Goal: Answer question/provide support: Share knowledge or assist other users

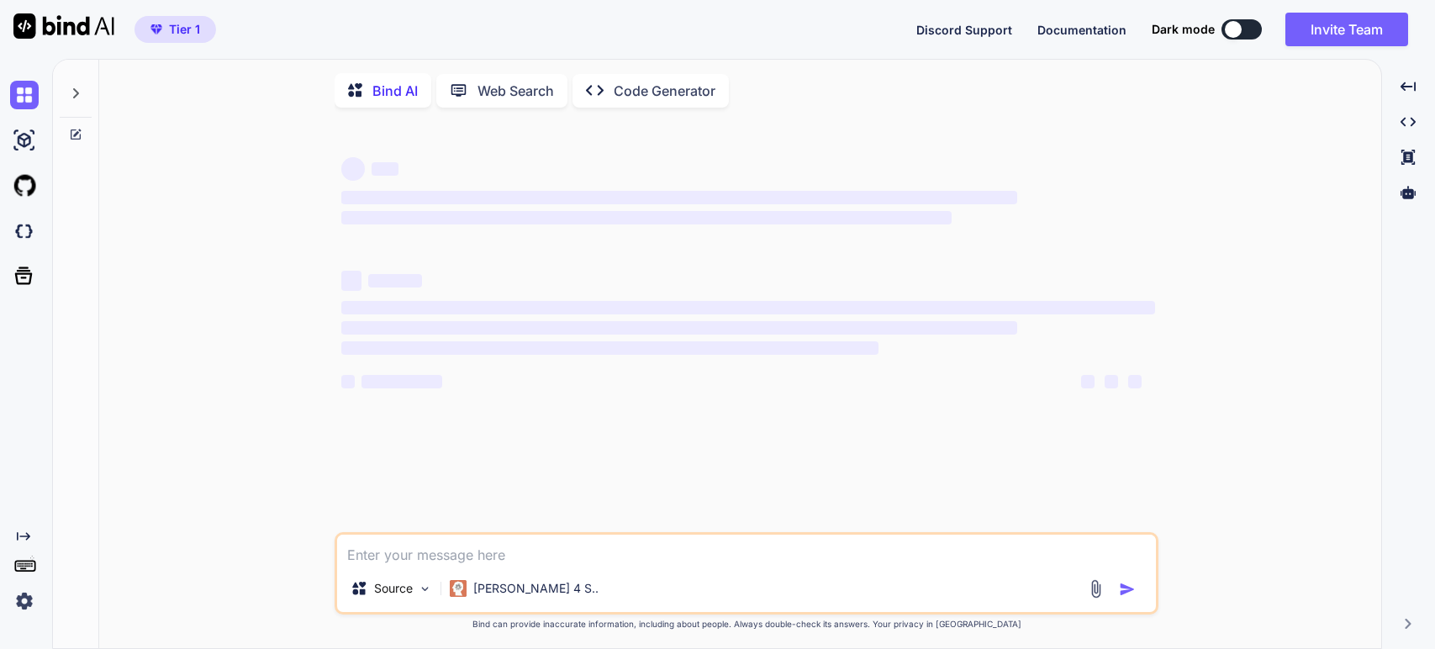
type textarea "x"
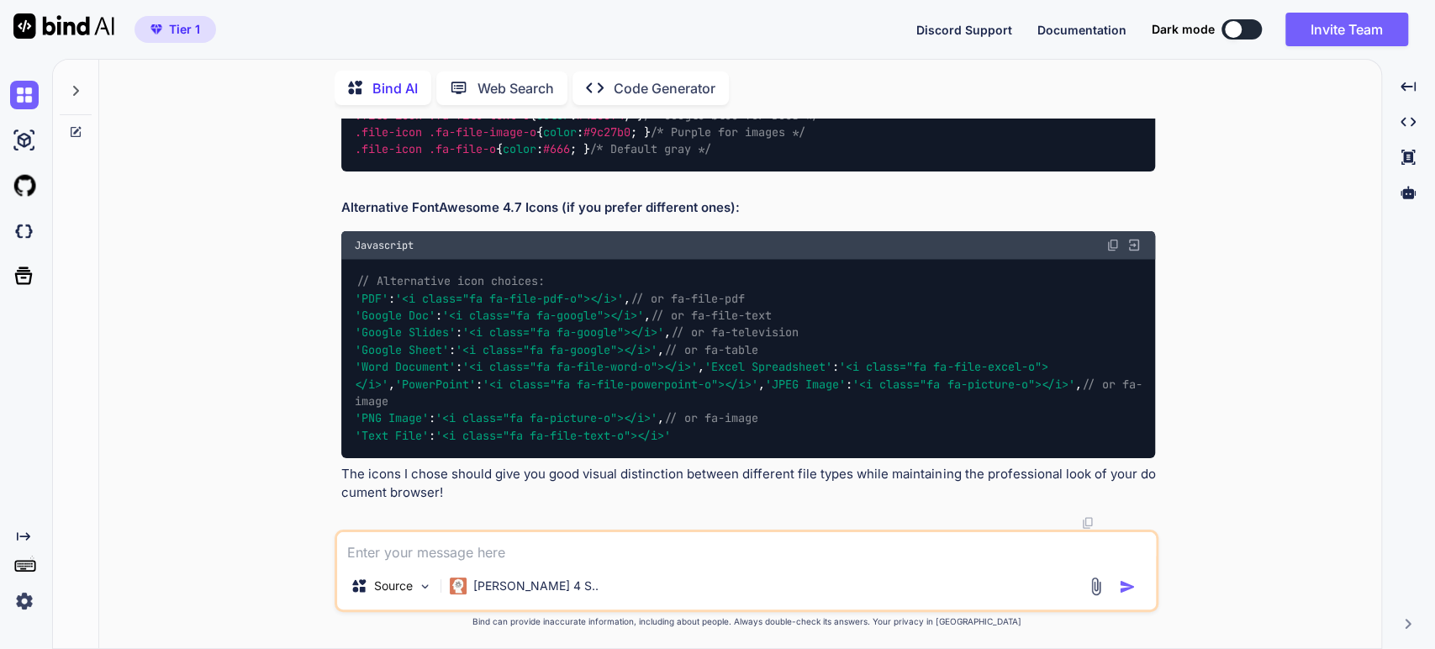
scroll to position [19033, 0]
click at [371, 550] on textarea at bounding box center [746, 547] width 819 height 30
type textarea "x"
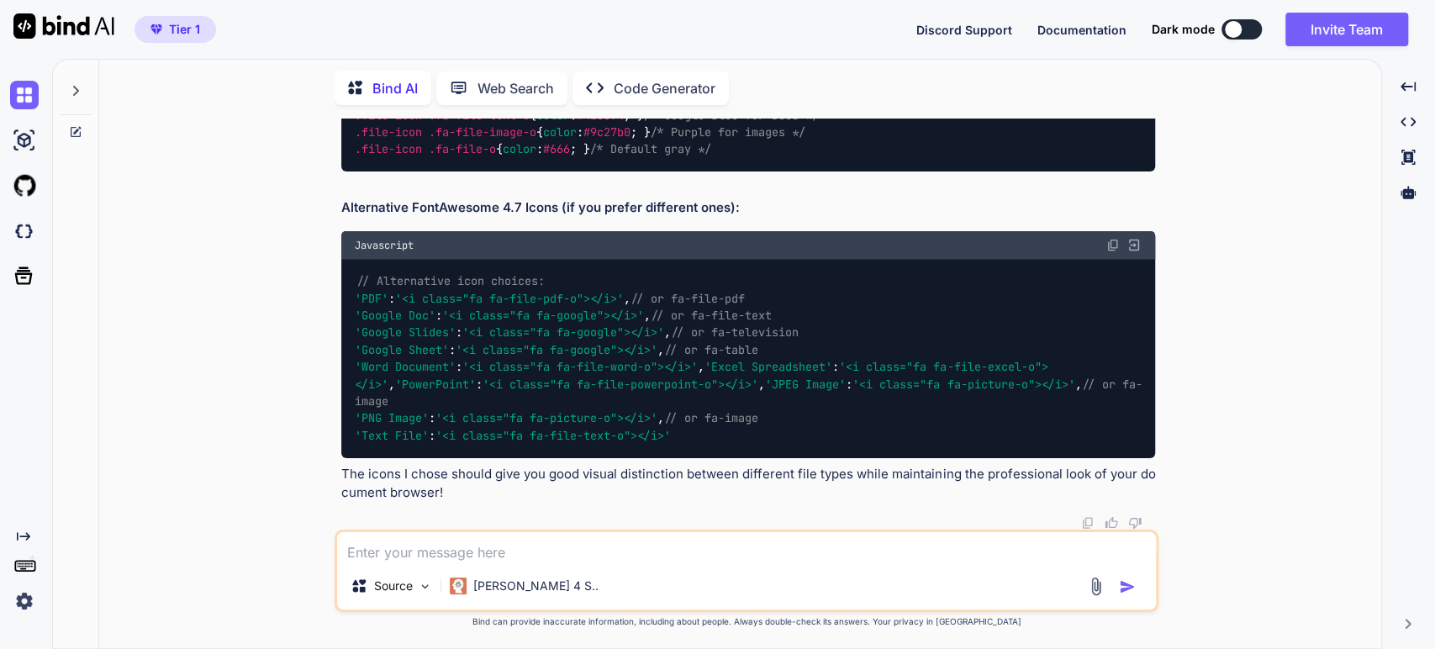
click at [355, 552] on textarea at bounding box center [746, 547] width 819 height 30
type textarea "T"
type textarea "x"
type textarea "Th"
type textarea "x"
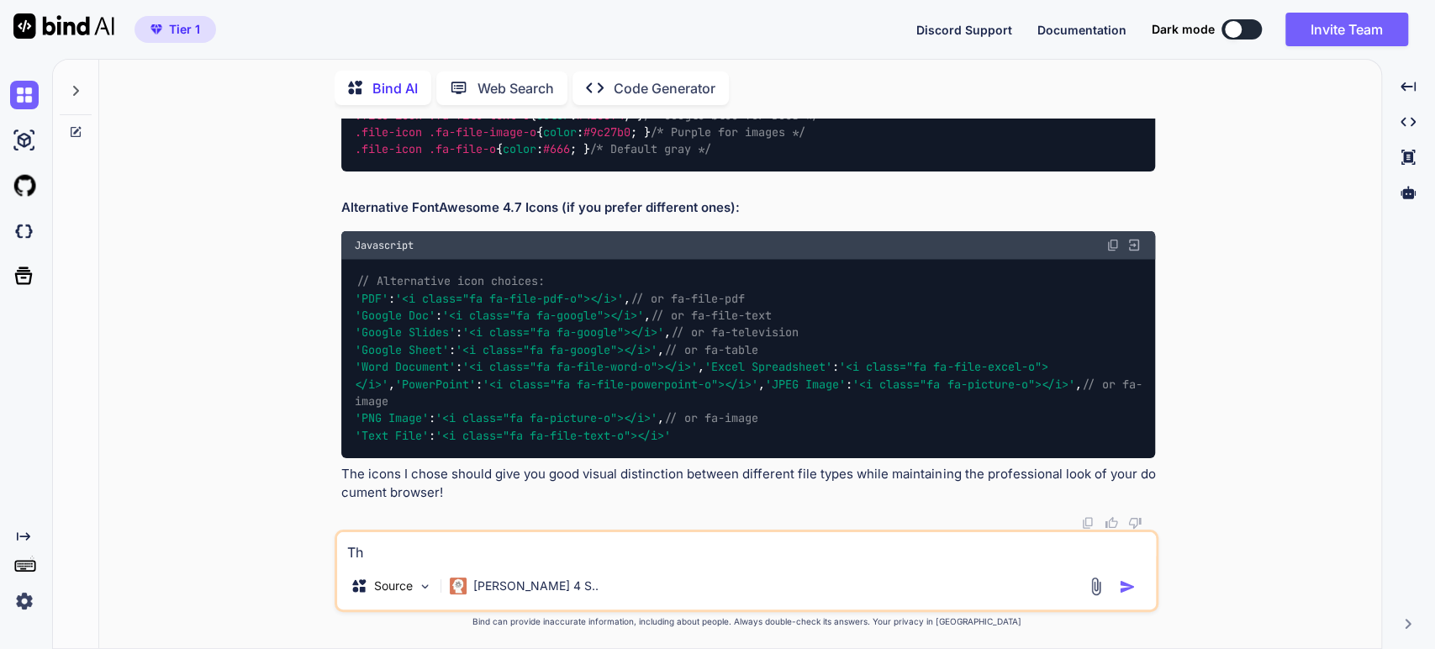
type textarea "Tha"
type textarea "x"
type textarea "Than"
type textarea "x"
type textarea "Thank"
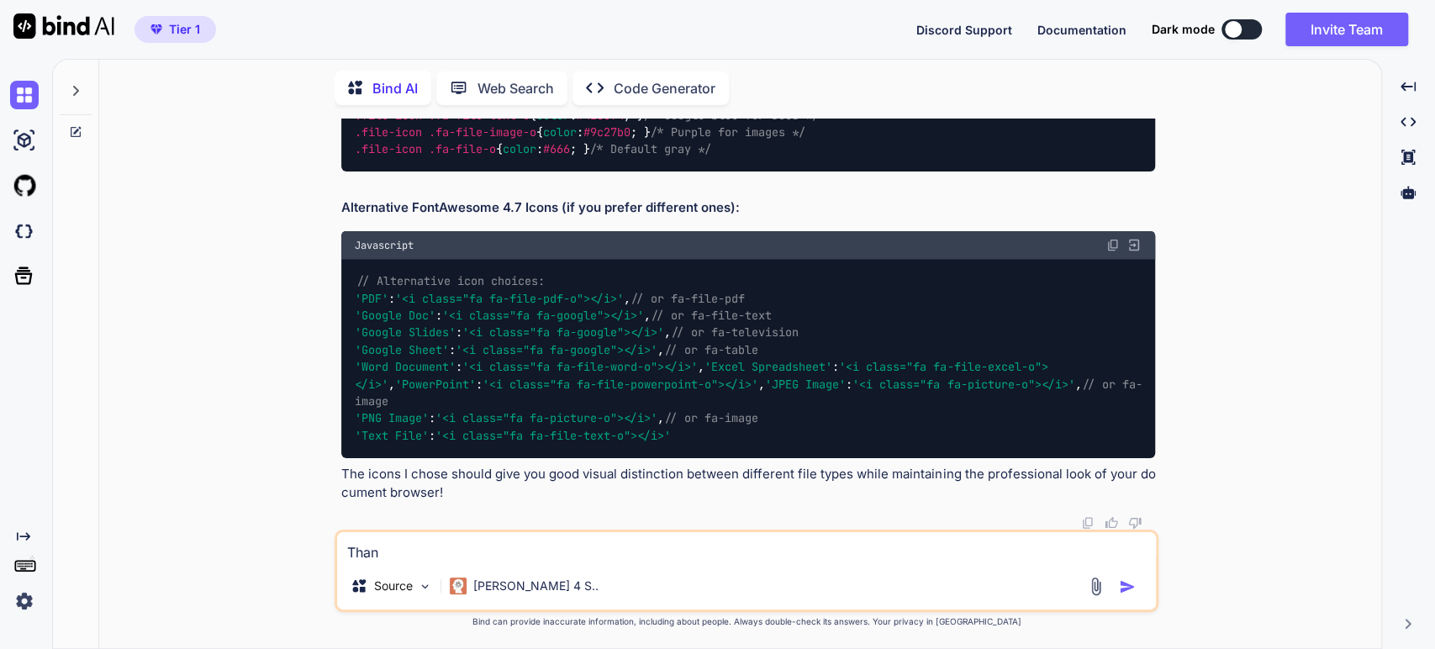
type textarea "x"
type textarea "Thank"
type textarea "x"
type textarea "Thank y"
type textarea "x"
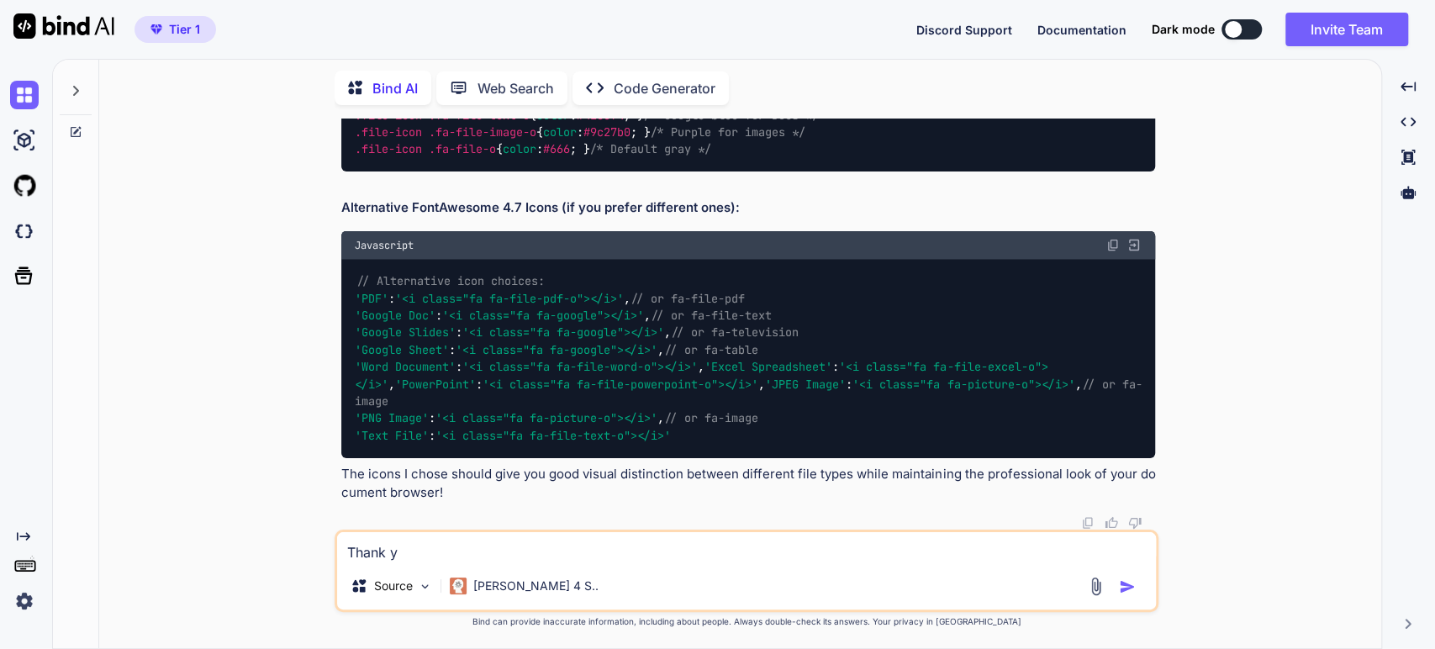
type textarea "Thank yo"
type textarea "x"
type textarea "Thank you"
type textarea "x"
type textarea "Thank you."
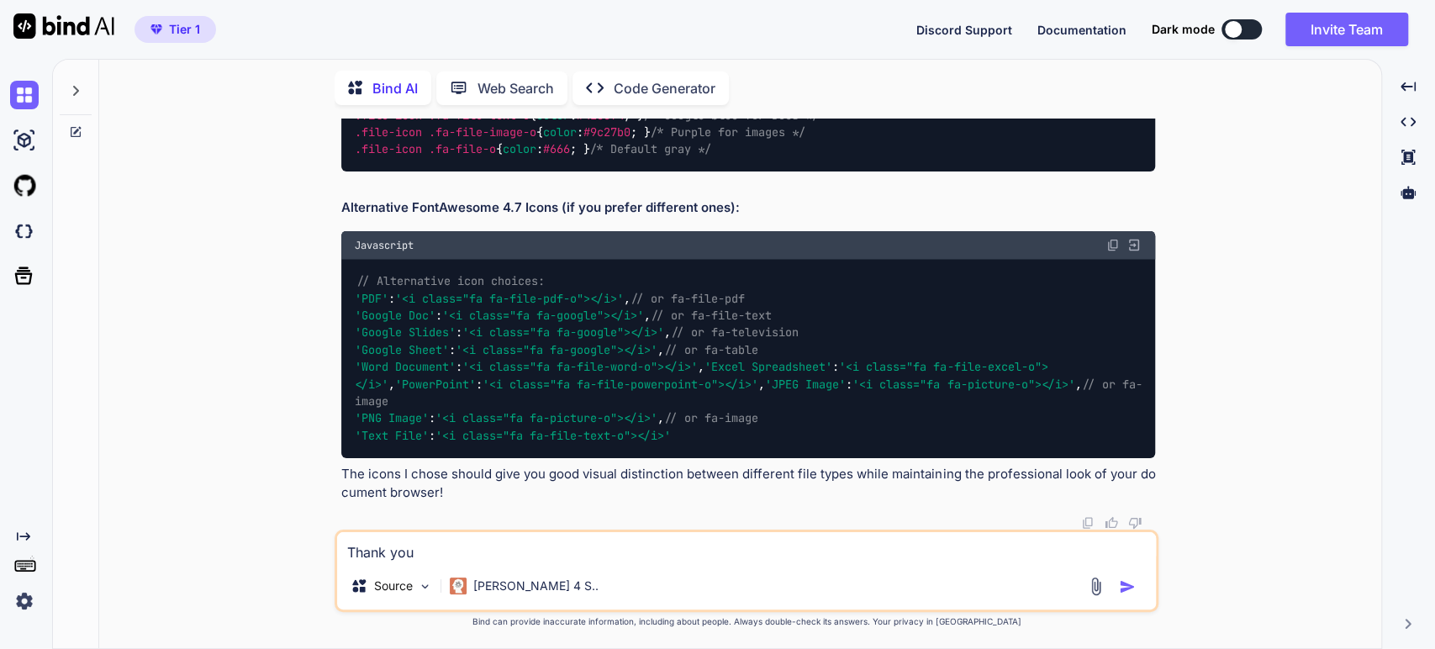
type textarea "x"
type textarea "Thank you.."
type textarea "x"
type textarea "Thank you.."
type textarea "x"
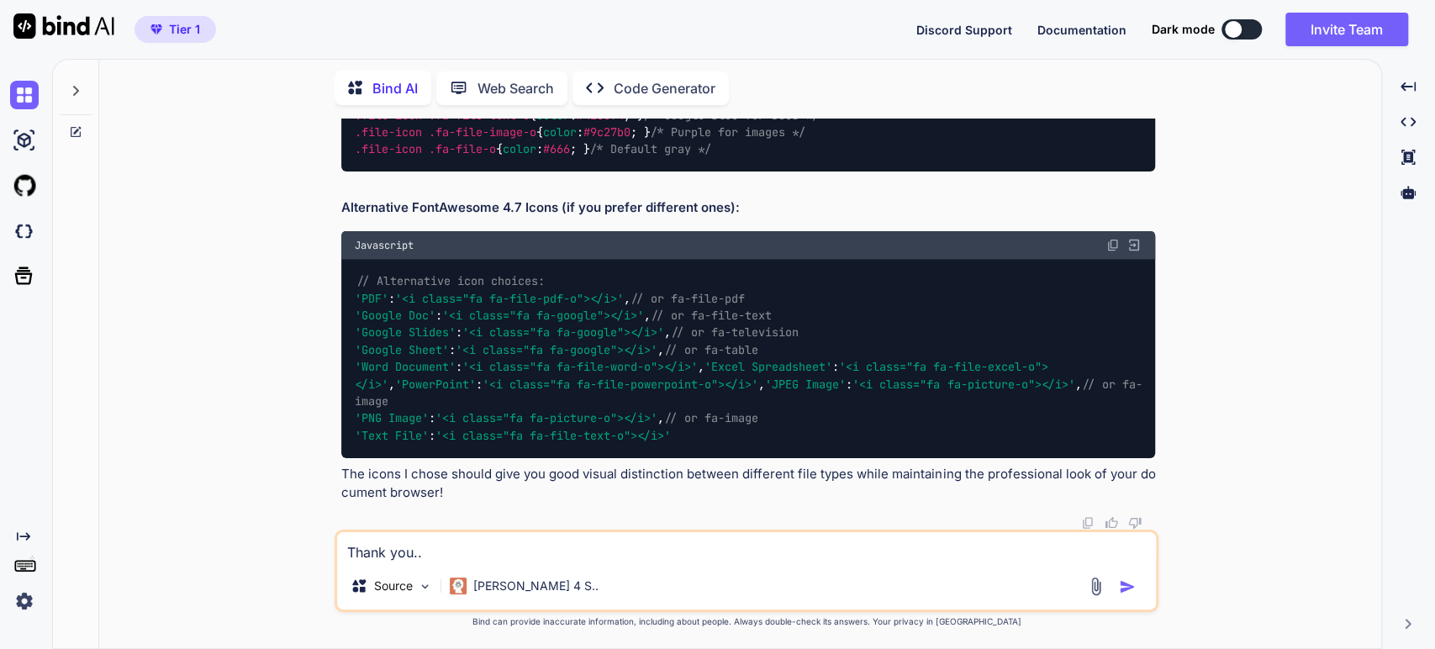
type textarea "Thank you.."
type textarea "x"
type textarea "Thank you."
type textarea "x"
type textarea "Thank you."
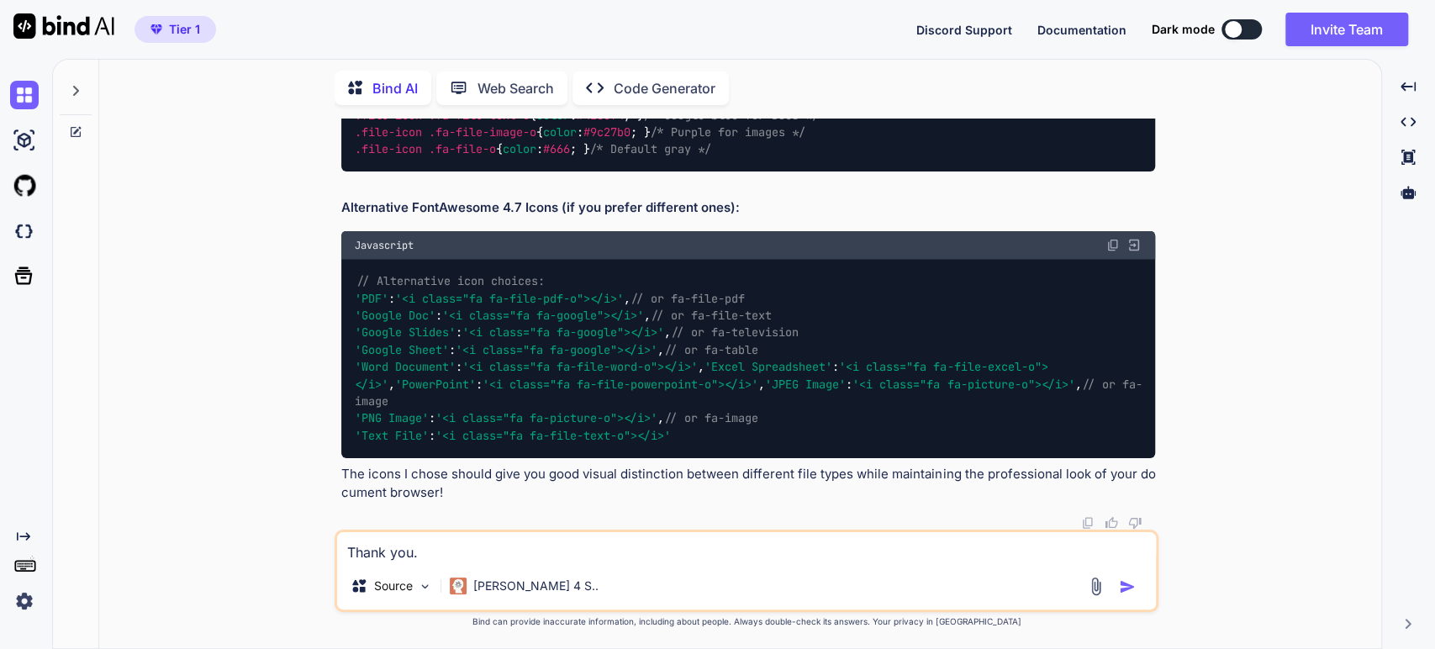
type textarea "x"
type textarea "Thank you. I"
type textarea "x"
type textarea "Thank you. I"
type textarea "x"
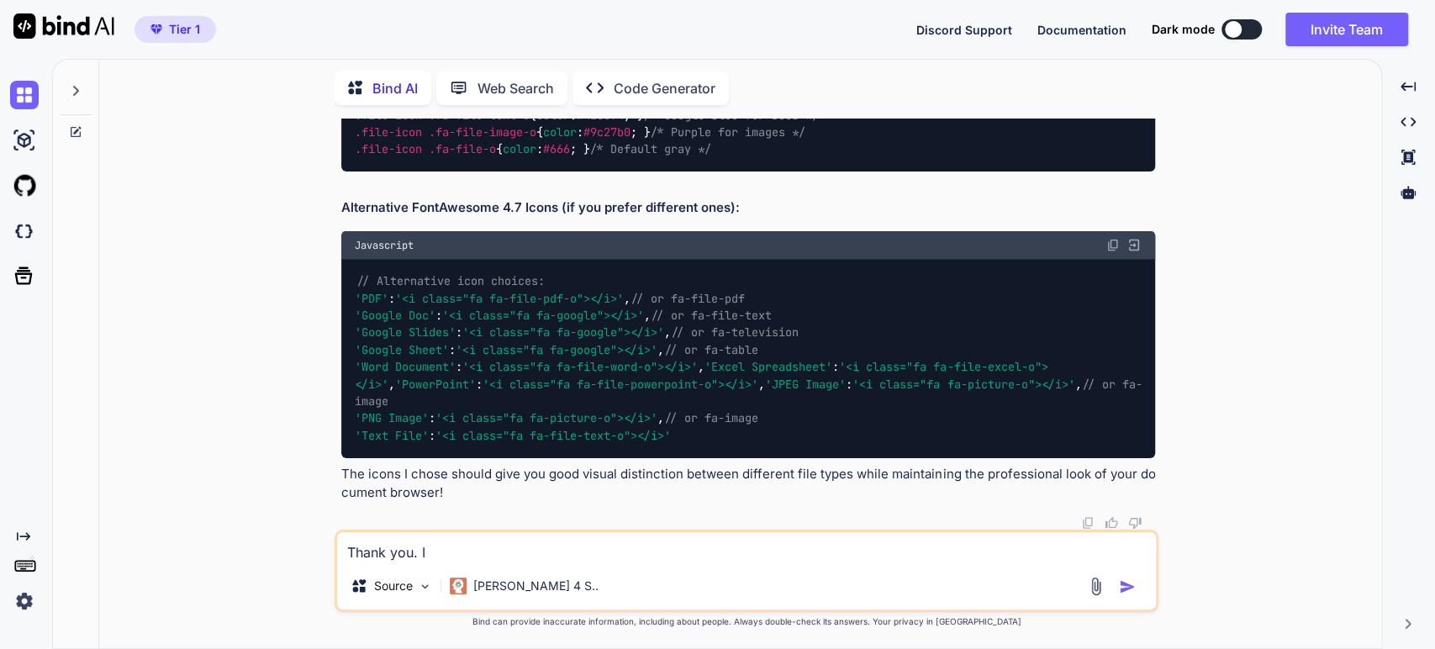
type textarea "Thank you. I h"
type textarea "x"
type textarea "Thank you. I ha"
type textarea "x"
type textarea "Thank you. I hav"
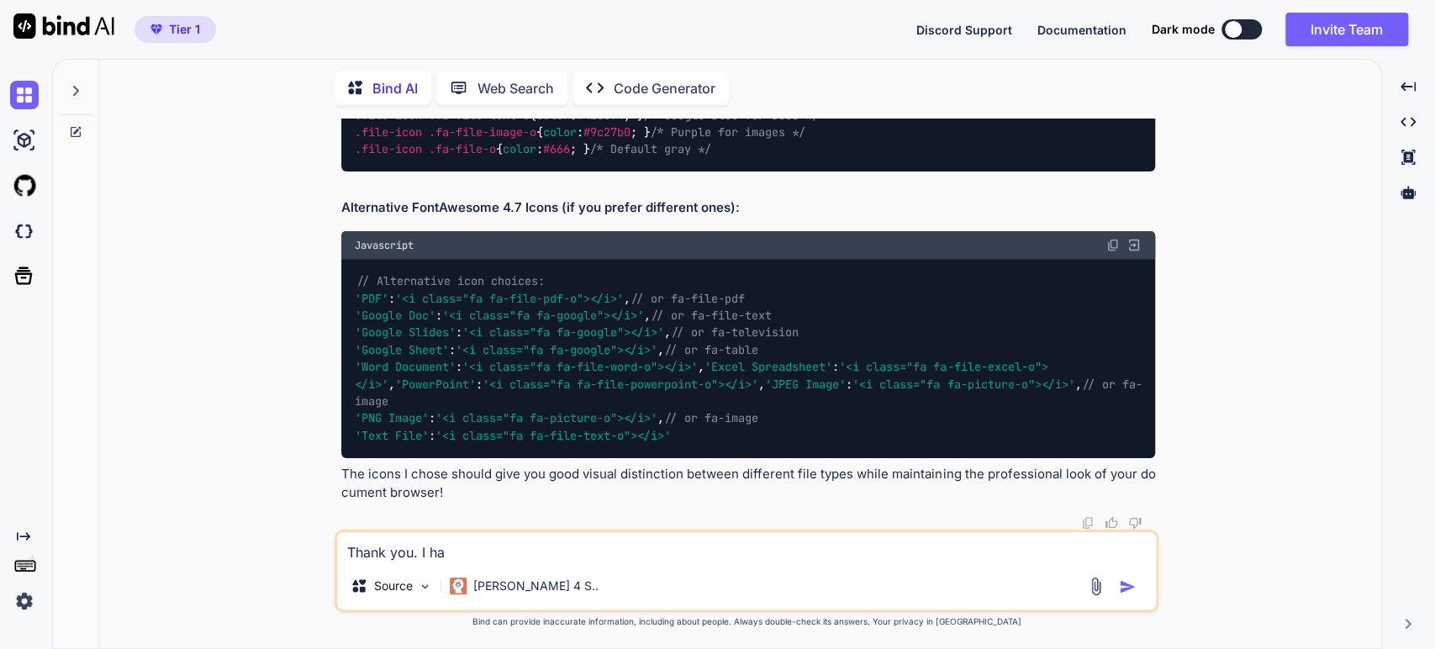
type textarea "x"
type textarea "Thank you. I have"
type textarea "x"
type textarea "Thank you. I have"
type textarea "x"
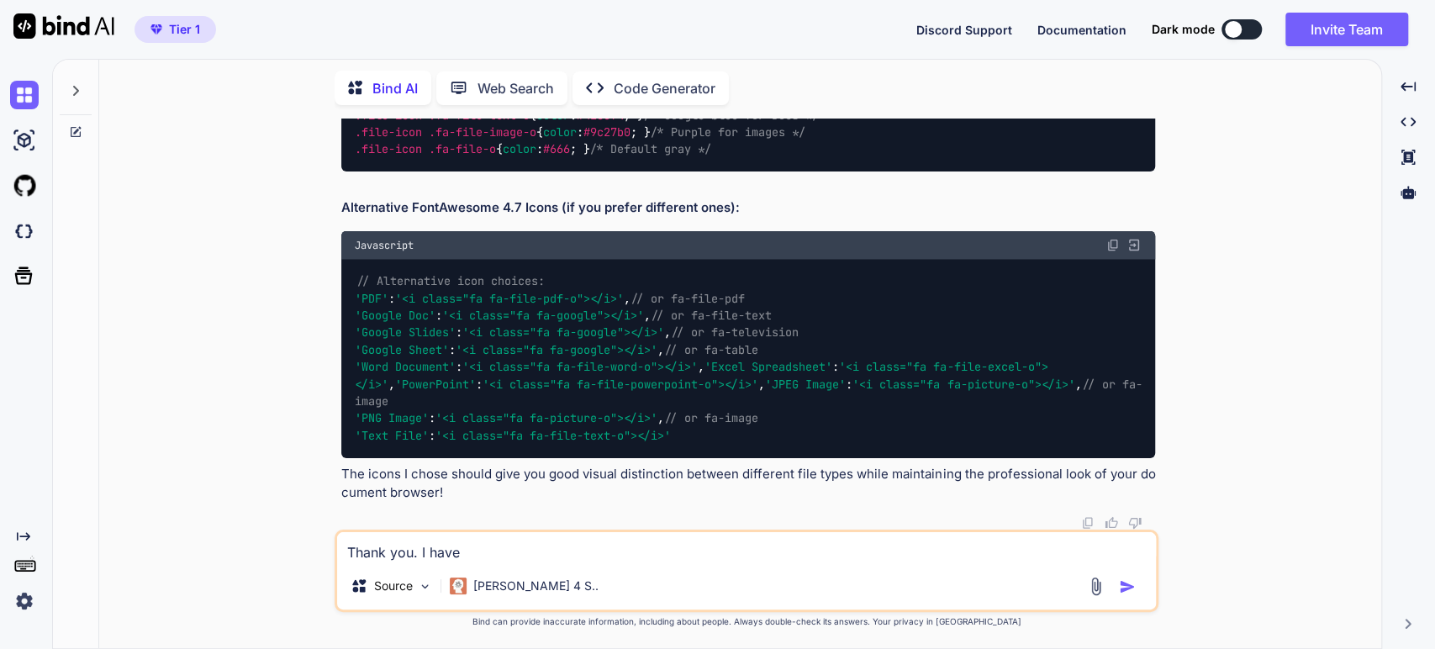
type textarea "Thank you. I have m"
type textarea "x"
type textarea "Thank you. I have mo"
type textarea "x"
type textarea "Thank you. I have mov"
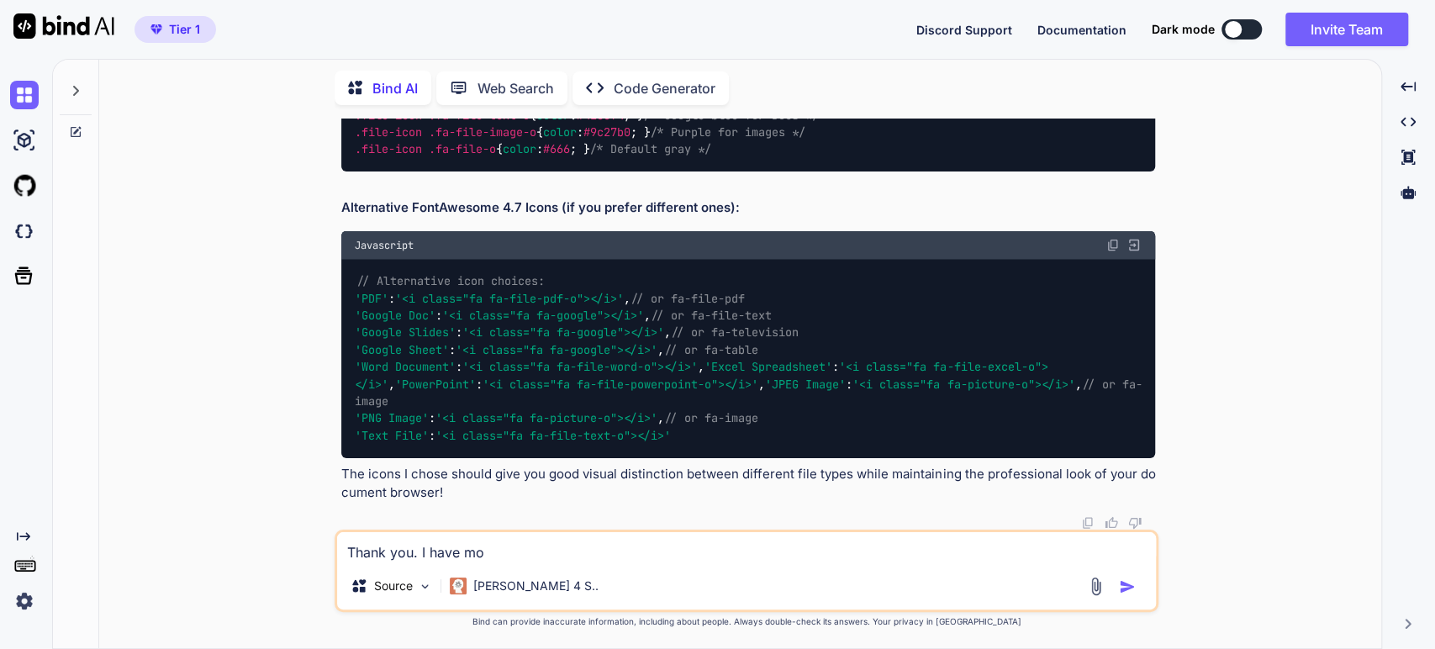
type textarea "x"
type textarea "Thank you. I have move"
type textarea "x"
type textarea "Thank you. I have moved"
type textarea "x"
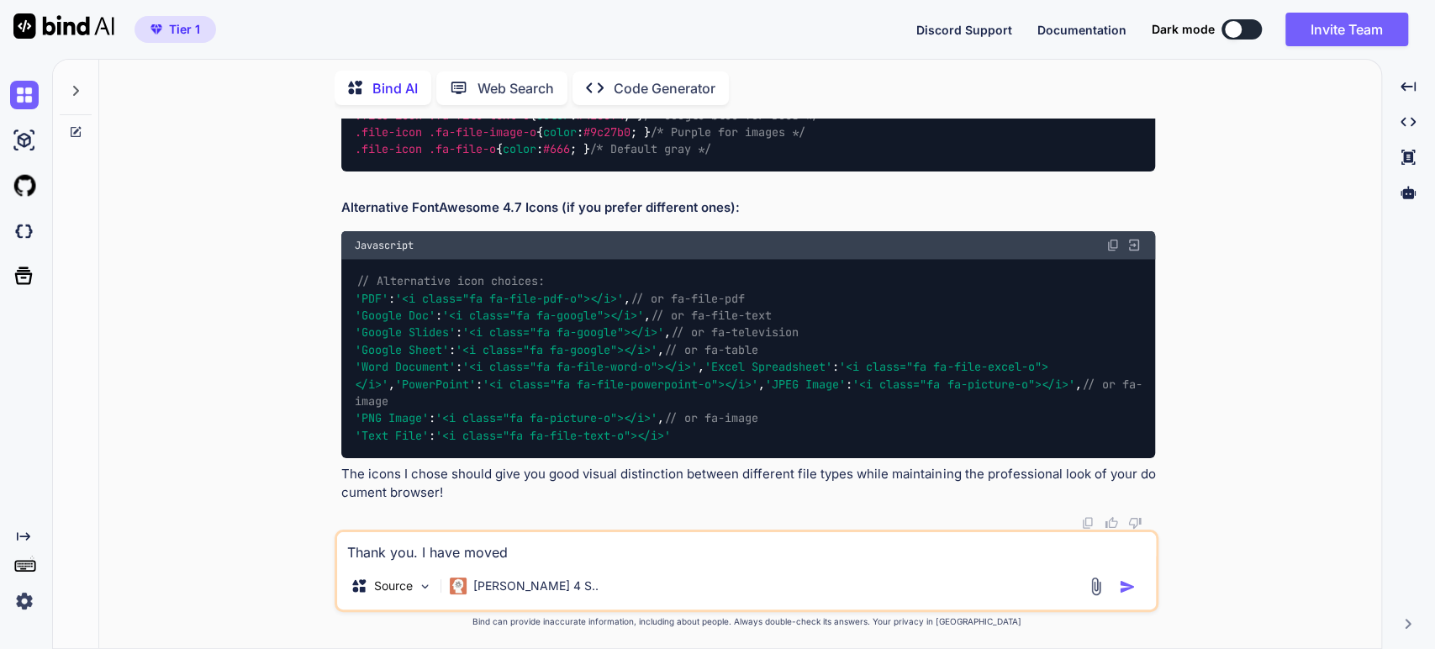
type textarea "Thank you. I have moved"
type textarea "x"
type textarea "Thank you. I have moved o"
type textarea "x"
type textarea "Thank you. I have moved on"
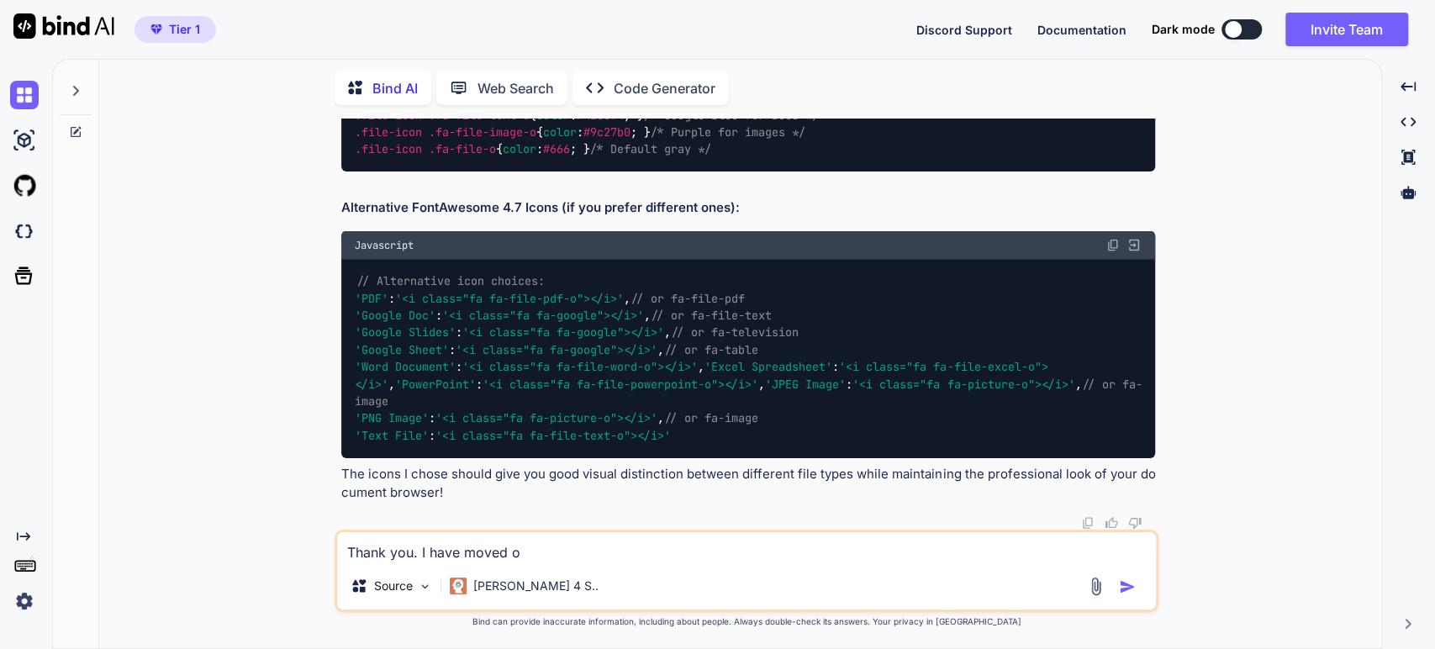
type textarea "x"
type textarea "Thank you. I have moved on"
type textarea "x"
type textarea "Thank you. I have moved on t"
type textarea "x"
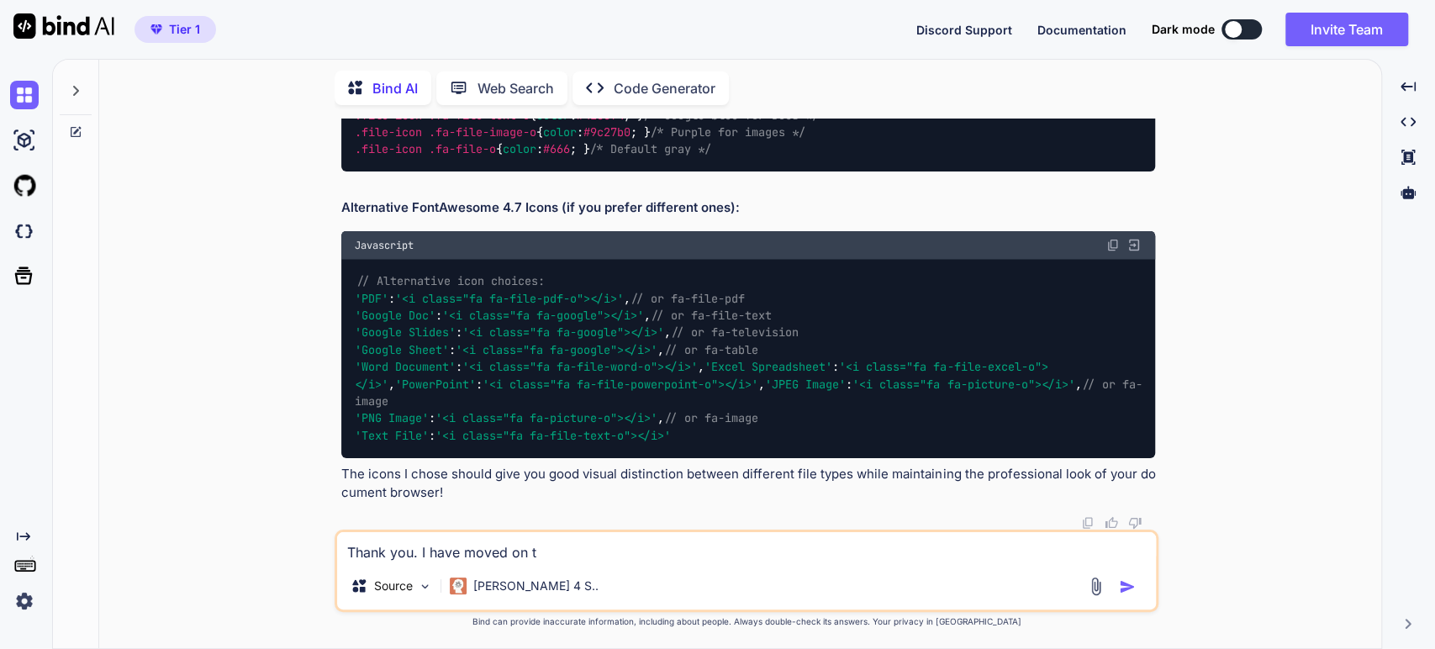
type textarea "Thank you. I have moved on"
type textarea "x"
type textarea "Thank you. I have moved on"
type textarea "x"
type textarea "Thank you. I have moved o"
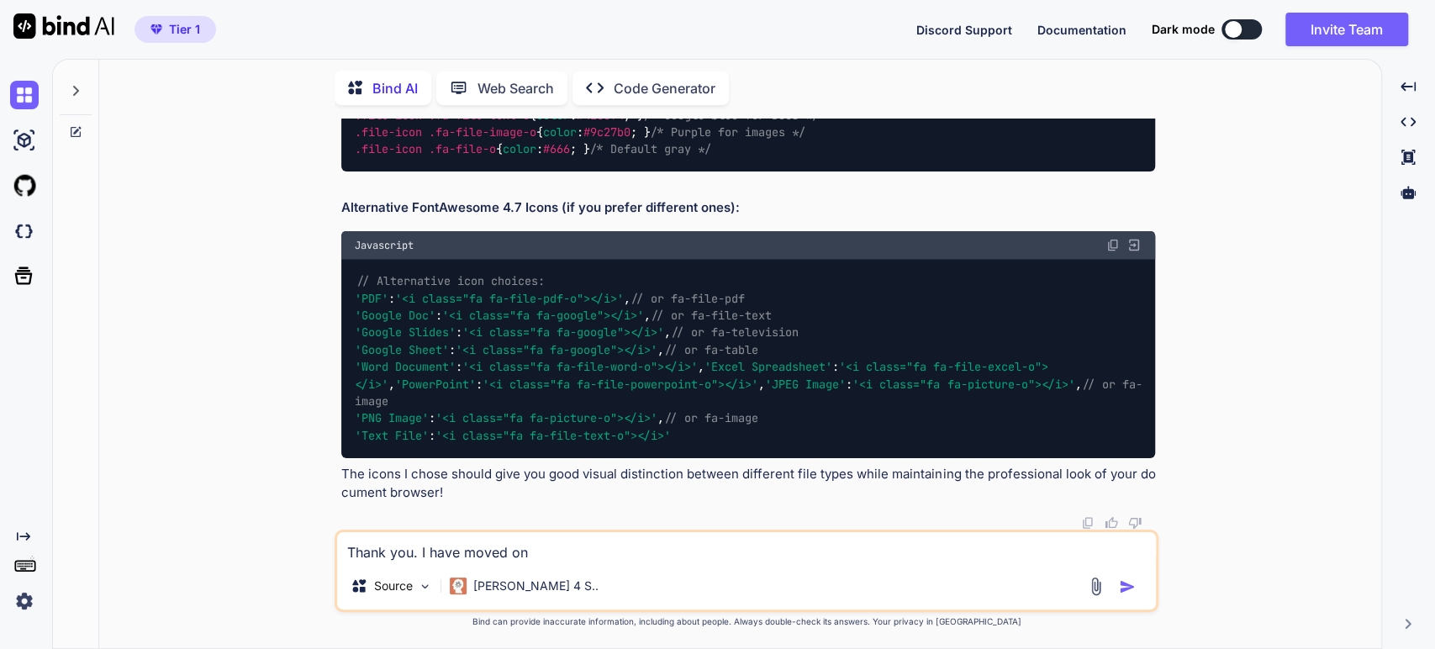
type textarea "x"
type textarea "Thank you. I have moved"
type textarea "x"
type textarea "Thank you. I have moved"
type textarea "x"
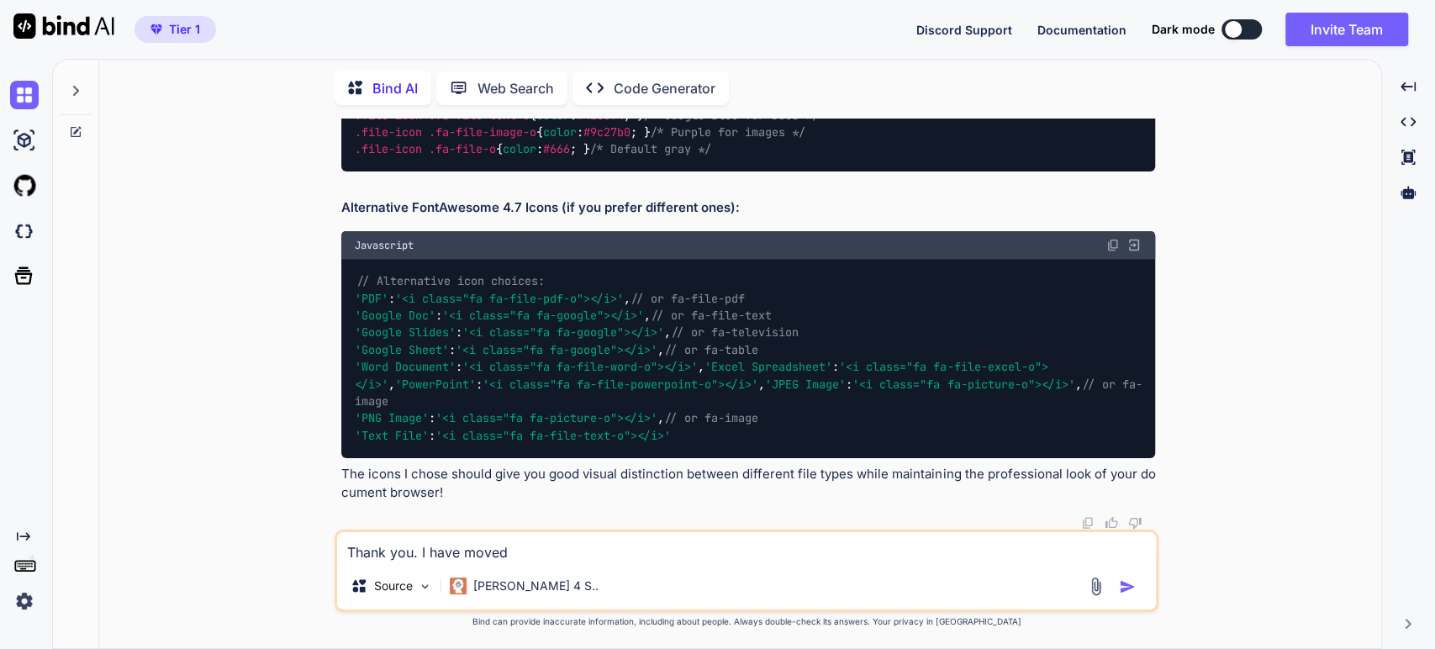
type textarea "Thank you. I have move"
type textarea "x"
type textarea "Thank you. I have mov"
type textarea "x"
type textarea "Thank you. I have mo"
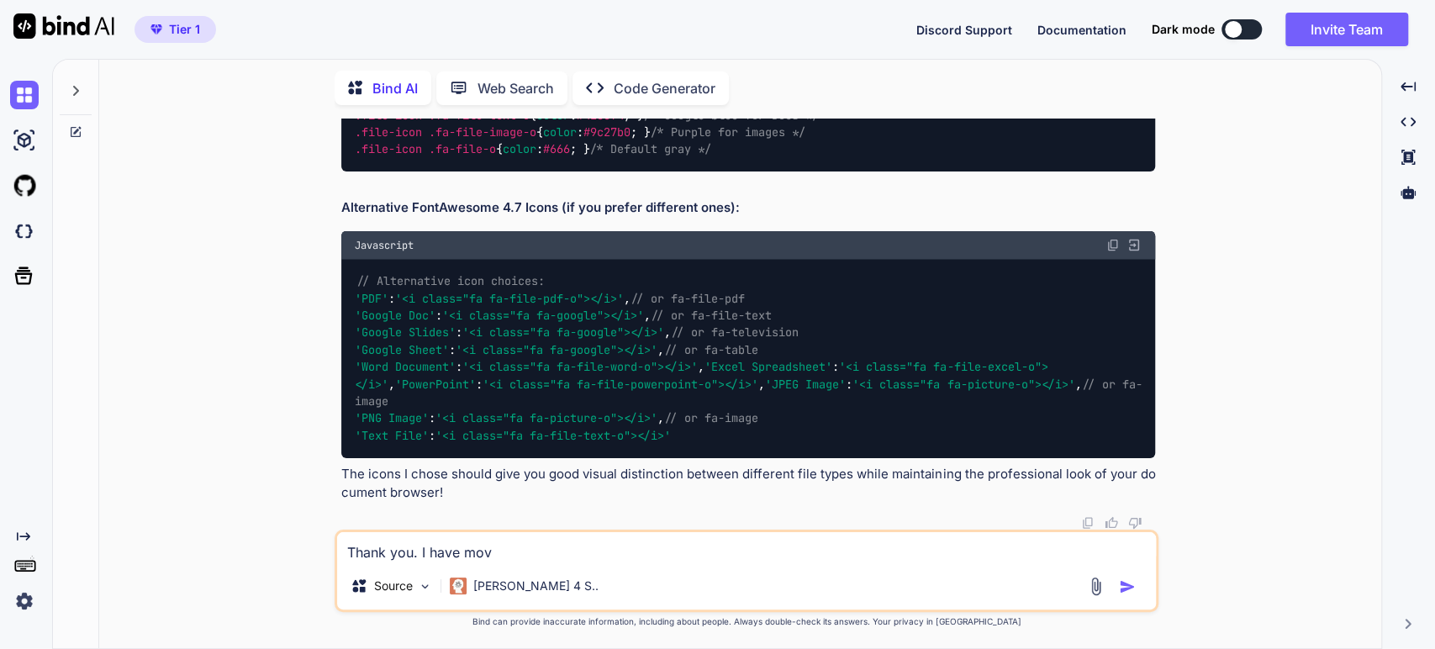
type textarea "x"
type textarea "Thank you. I have m"
type textarea "x"
type textarea "Thank you. I have"
type textarea "x"
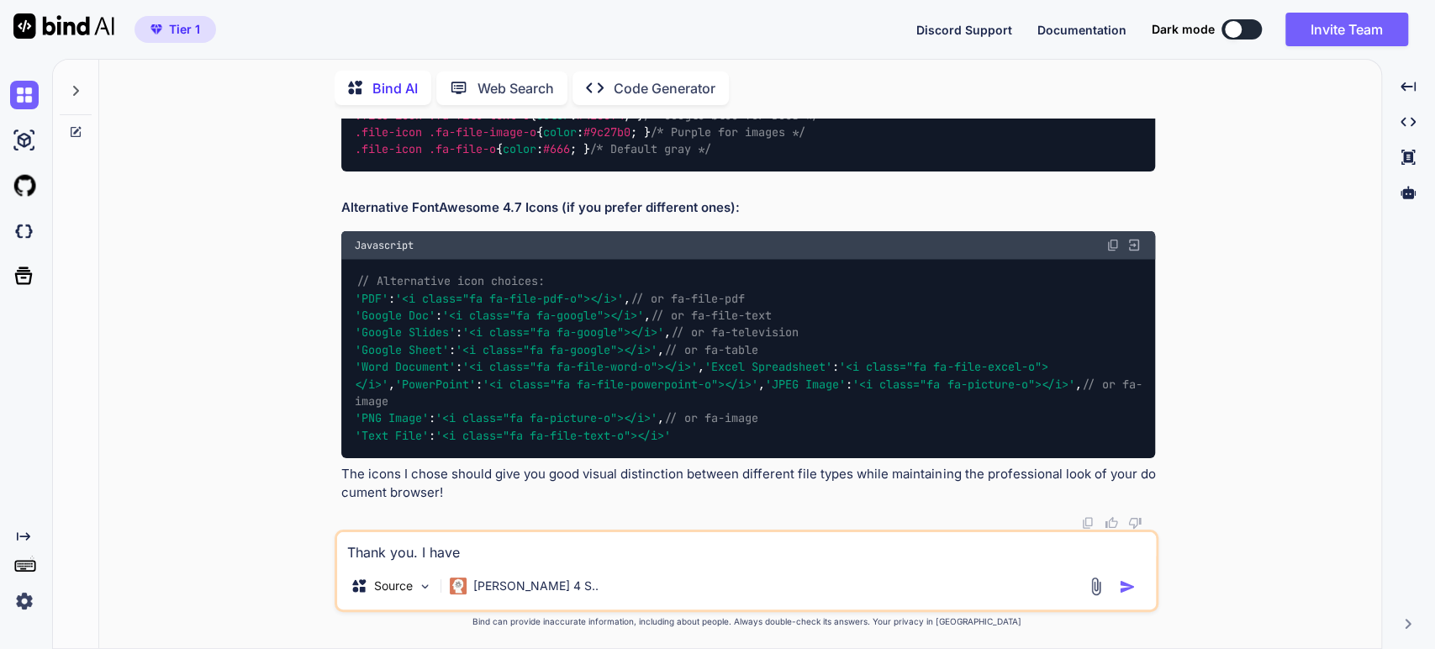
type textarea "Thank you. I have"
type textarea "x"
type textarea "Thank you. I hav"
type textarea "x"
type textarea "Thank you. I ha"
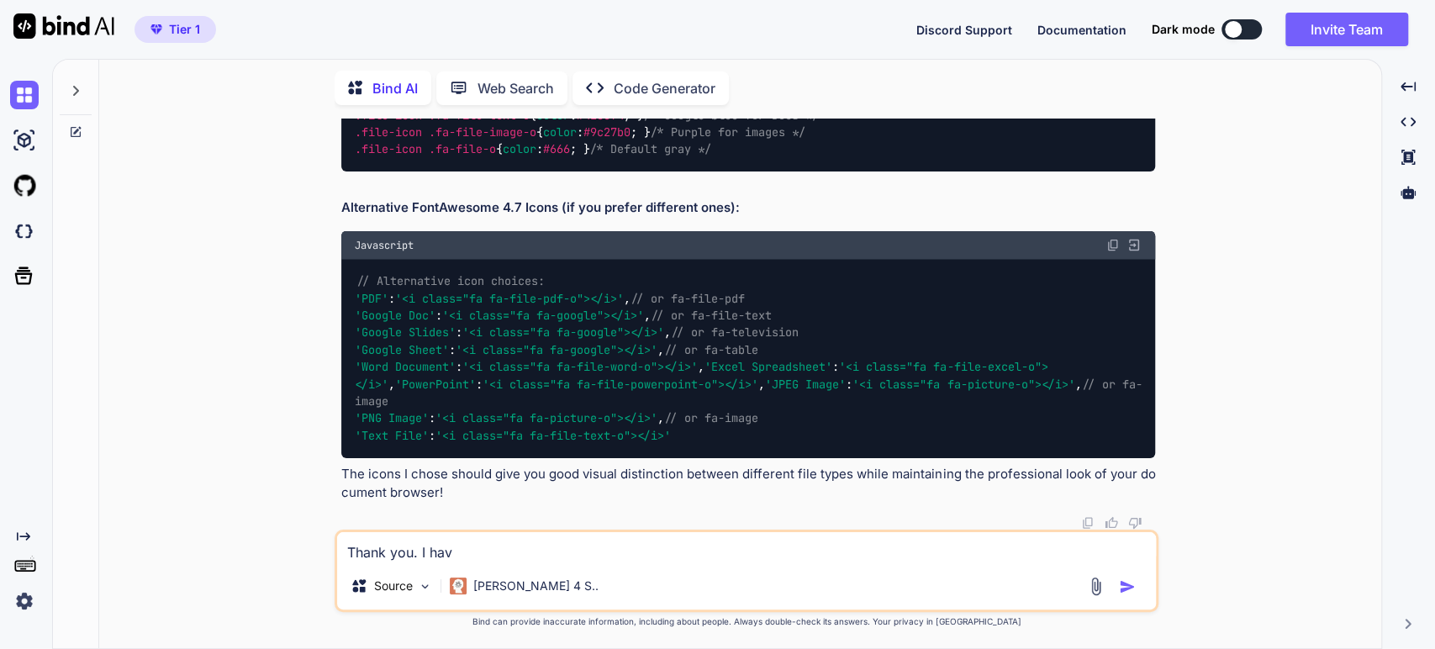
type textarea "x"
type textarea "Thank you. I h"
type textarea "x"
type textarea "Thank you. I"
type textarea "x"
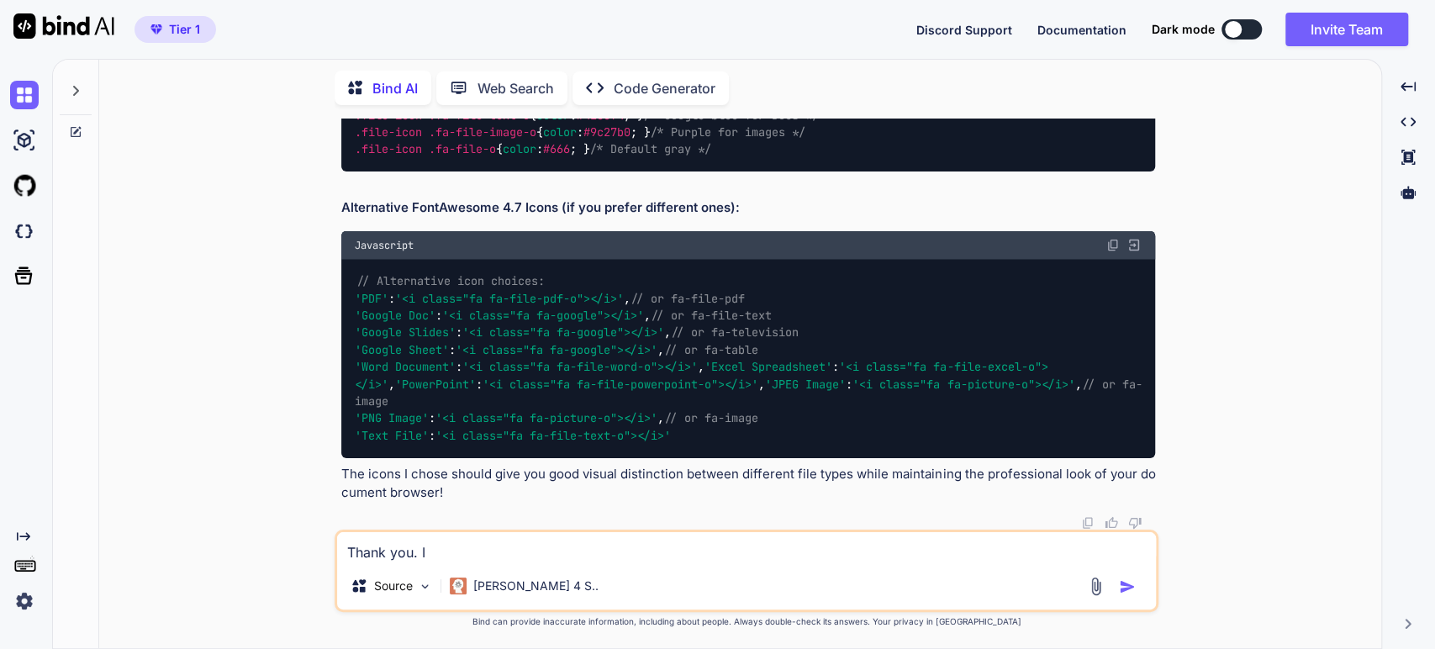
type textarea "Thank you. I"
type textarea "x"
type textarea "Thank you."
type textarea "x"
type textarea "Thank you. T"
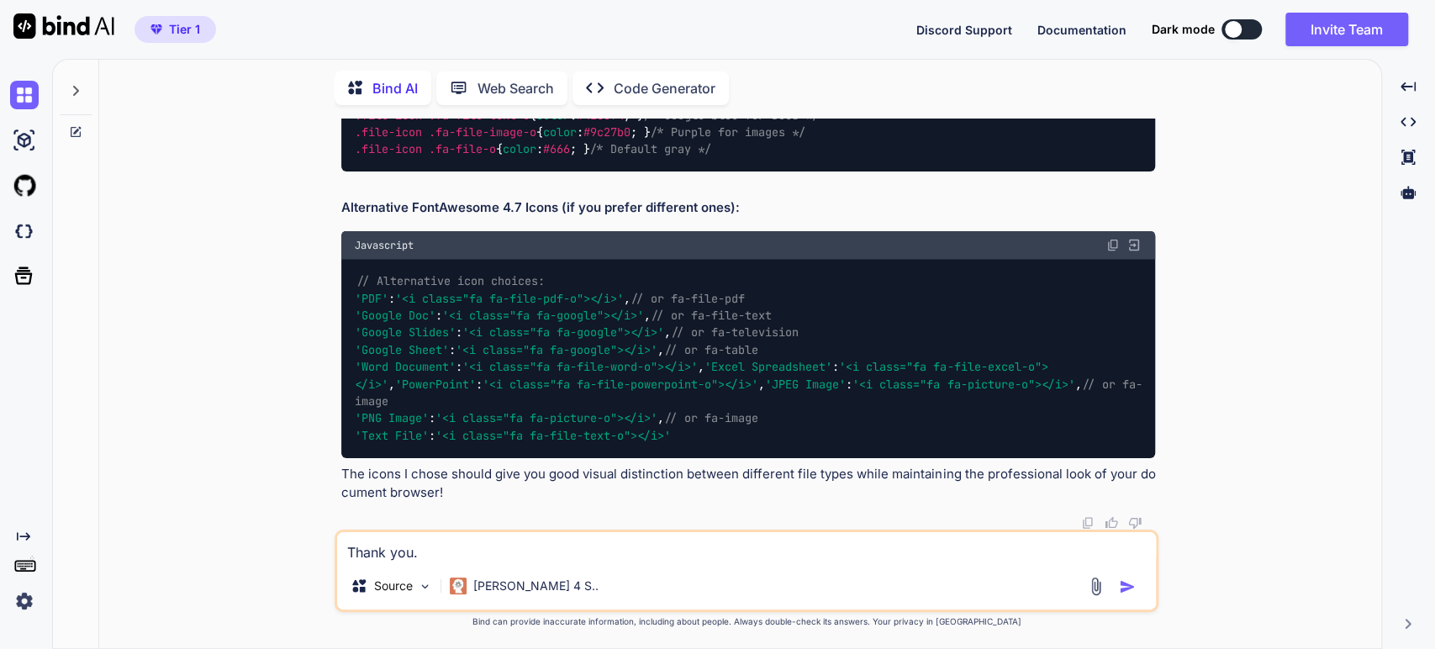
type textarea "x"
type textarea "Thank you. Th"
type textarea "x"
type textarea "Thank you. The"
type textarea "x"
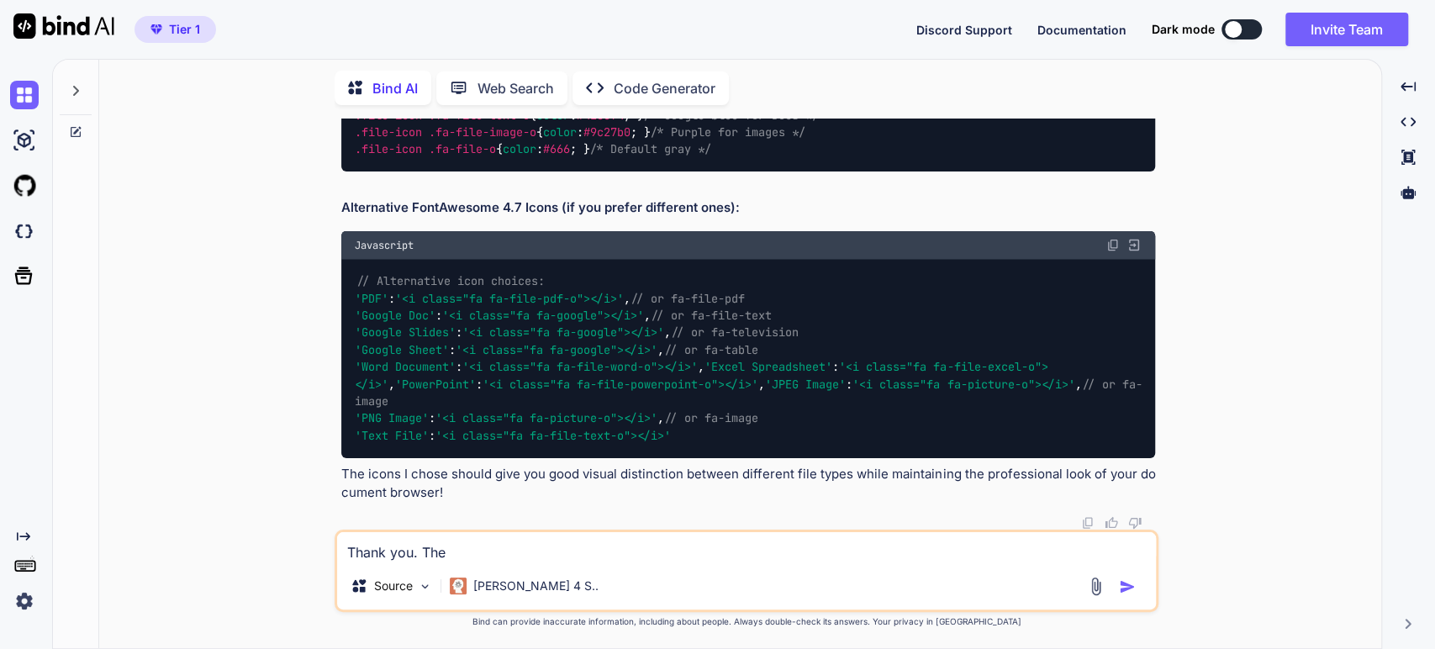
type textarea "Thank you. The"
type textarea "x"
type textarea "Thank you. The P"
type textarea "x"
type textarea "Thank you. The PO"
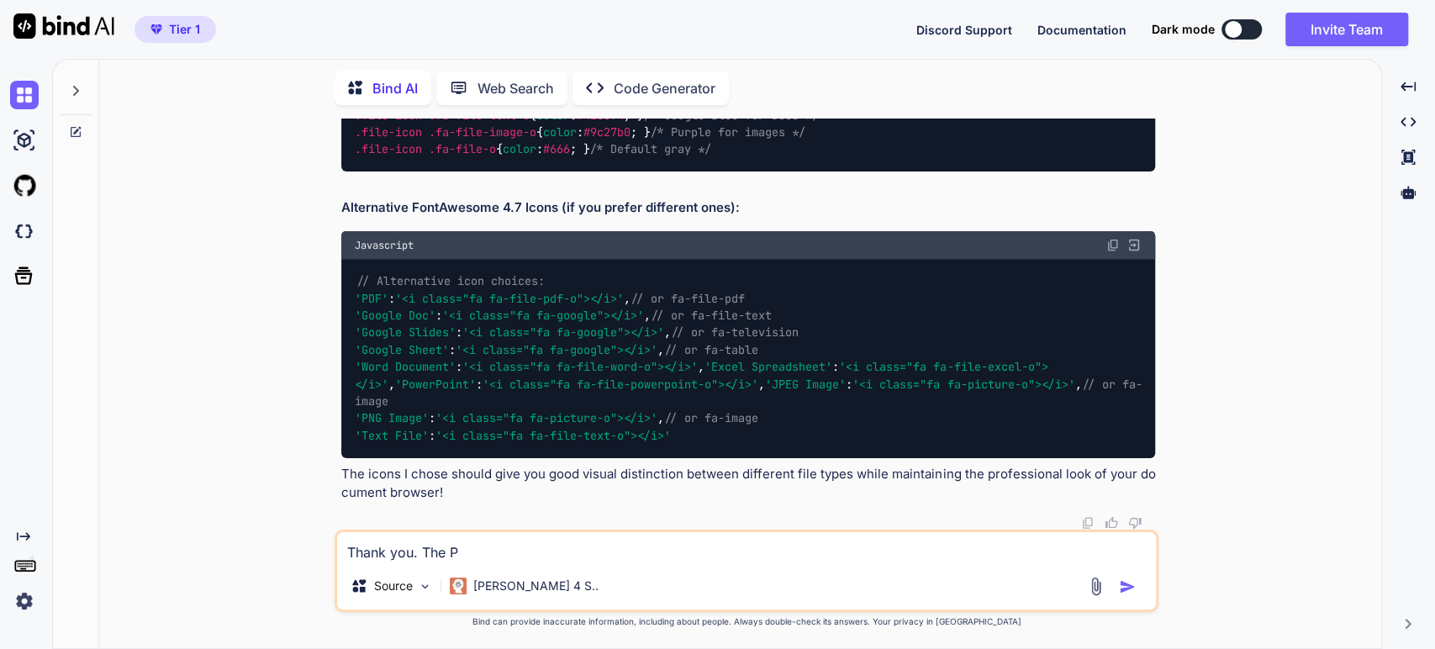
type textarea "x"
type textarea "Thank you. The POC"
type textarea "x"
type textarea "Thank you. The POC"
type textarea "x"
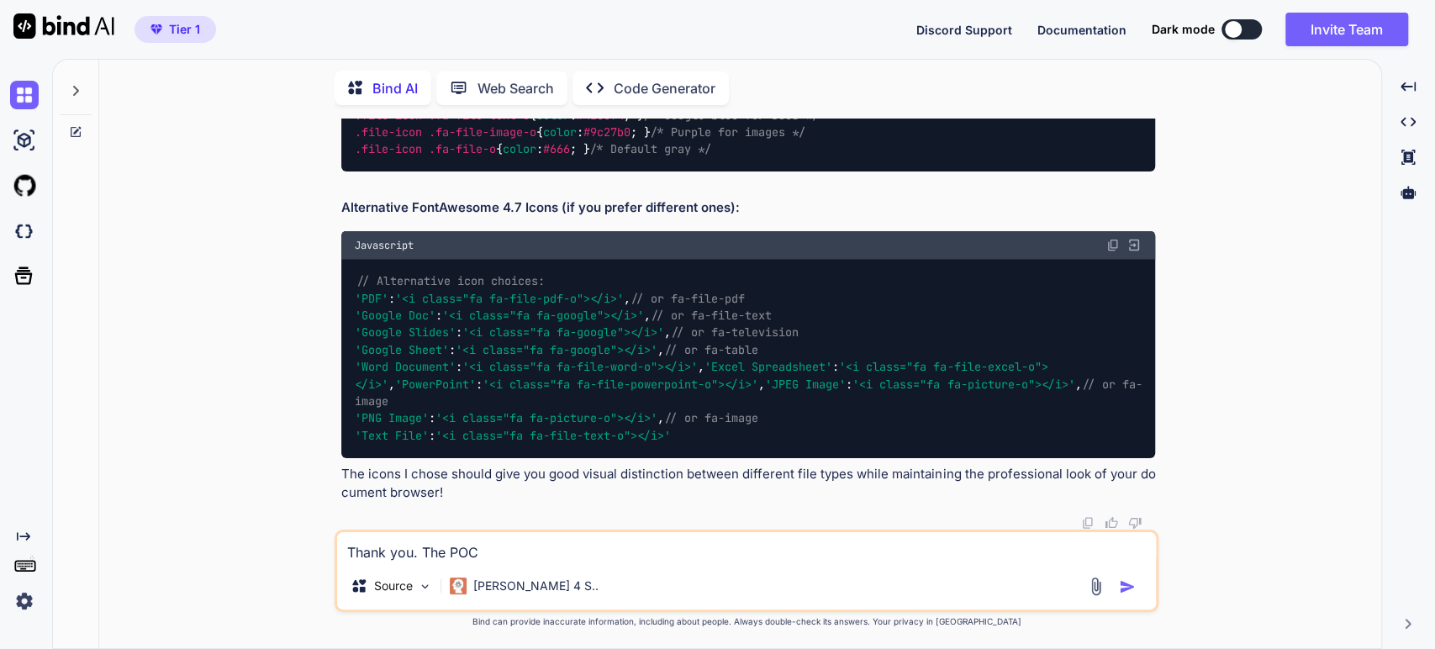
type textarea "Thank you. The POC i"
type textarea "x"
type textarea "Thank you. The POC is"
type textarea "x"
type textarea "Thank you. The POC is"
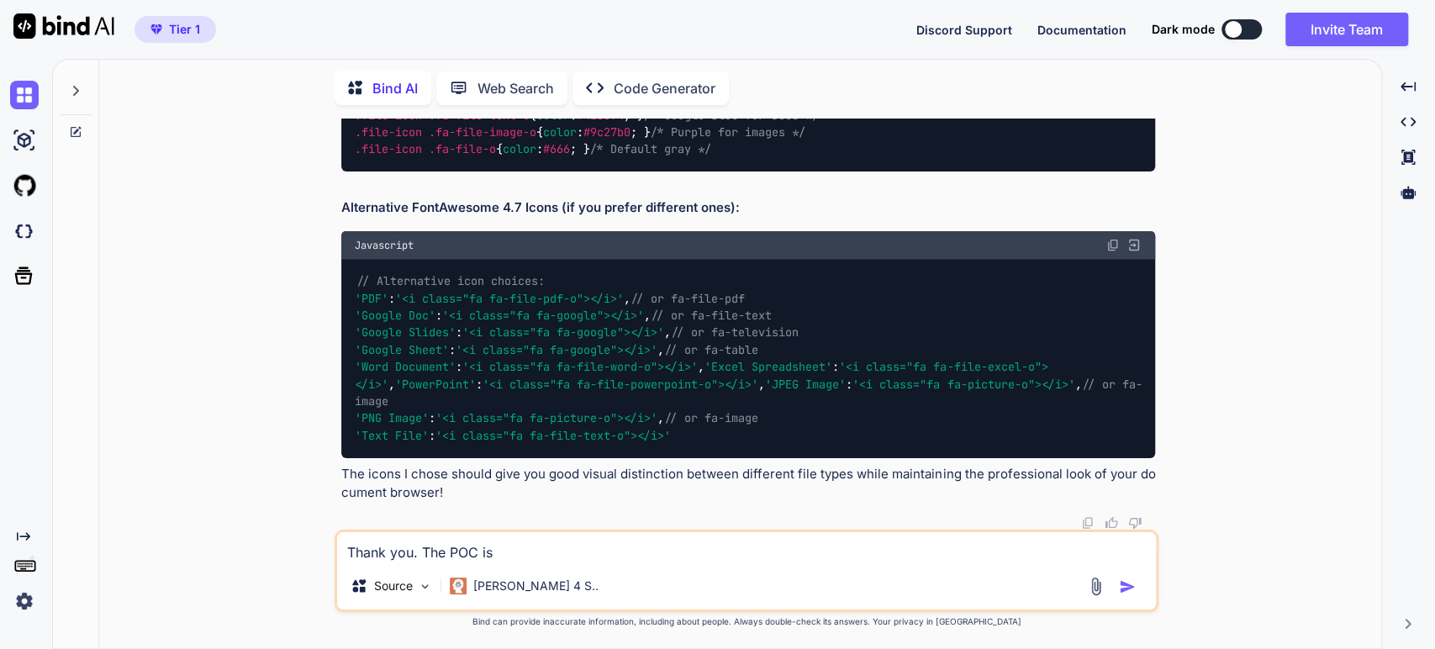
type textarea "x"
type textarea "Thank you. The POC is n"
type textarea "x"
type textarea "Thank you. The POC is no"
type textarea "x"
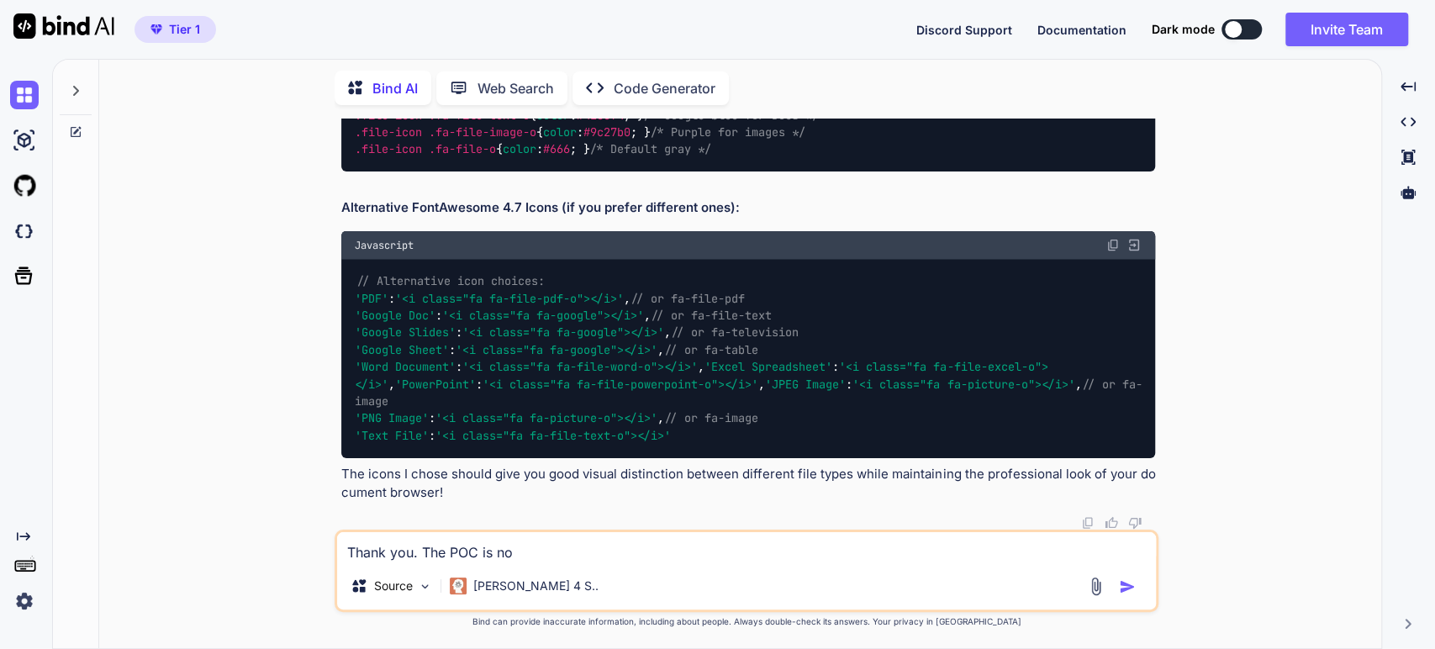
type textarea "Thank you. The POC is now"
type textarea "x"
type textarea "Thank you. The POC is now"
type textarea "x"
type textarea "Thank you. The POC is now w"
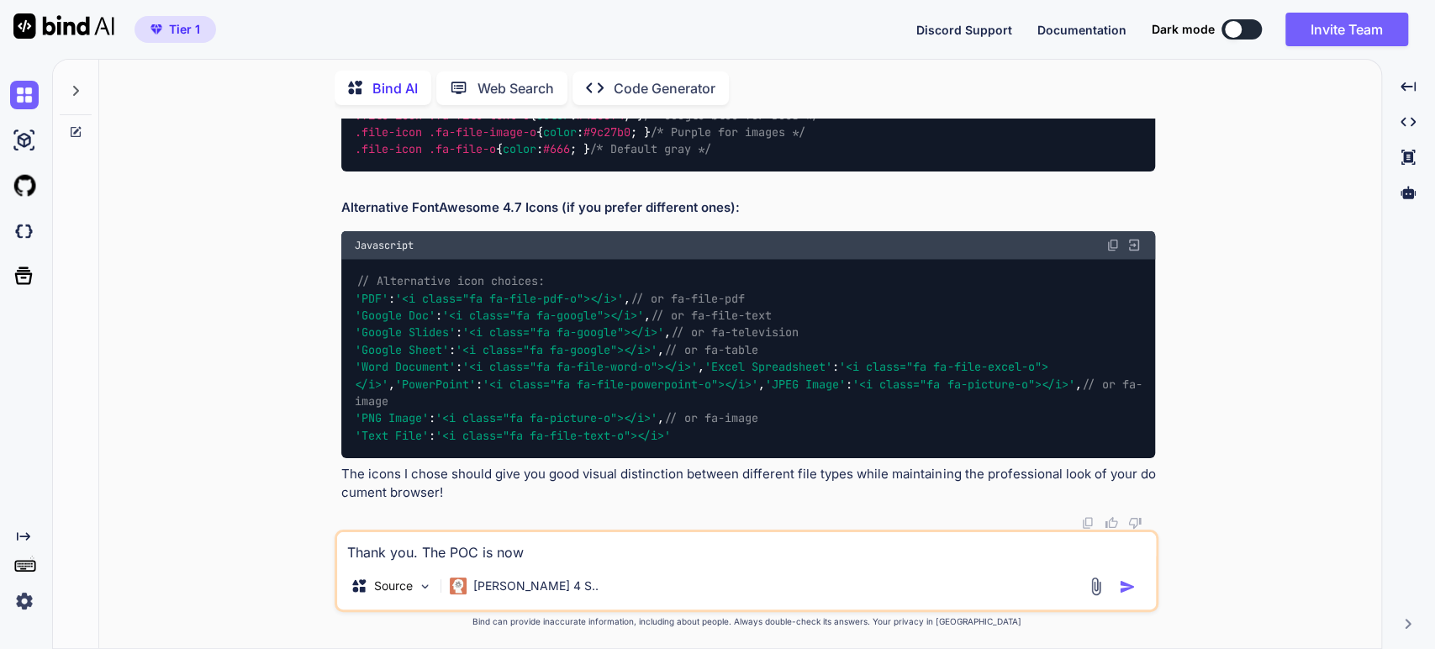
type textarea "x"
type textarea "Thank you. The POC is now wo"
type textarea "x"
type textarea "Thank you. The POC is now wor"
type textarea "x"
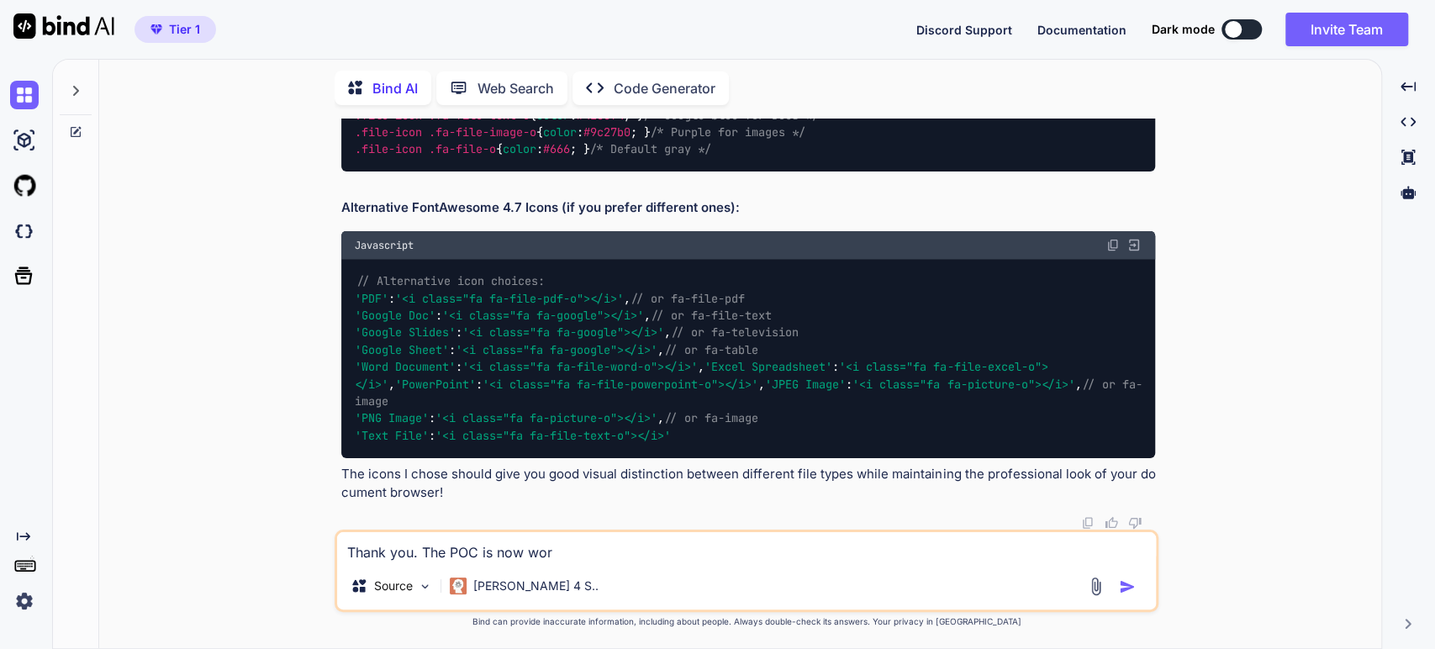
type textarea "Thank you. The POC is now work"
type textarea "x"
type textarea "Thank you. The POC is now worki"
type textarea "x"
type textarea "Thank you. The POC is now workin"
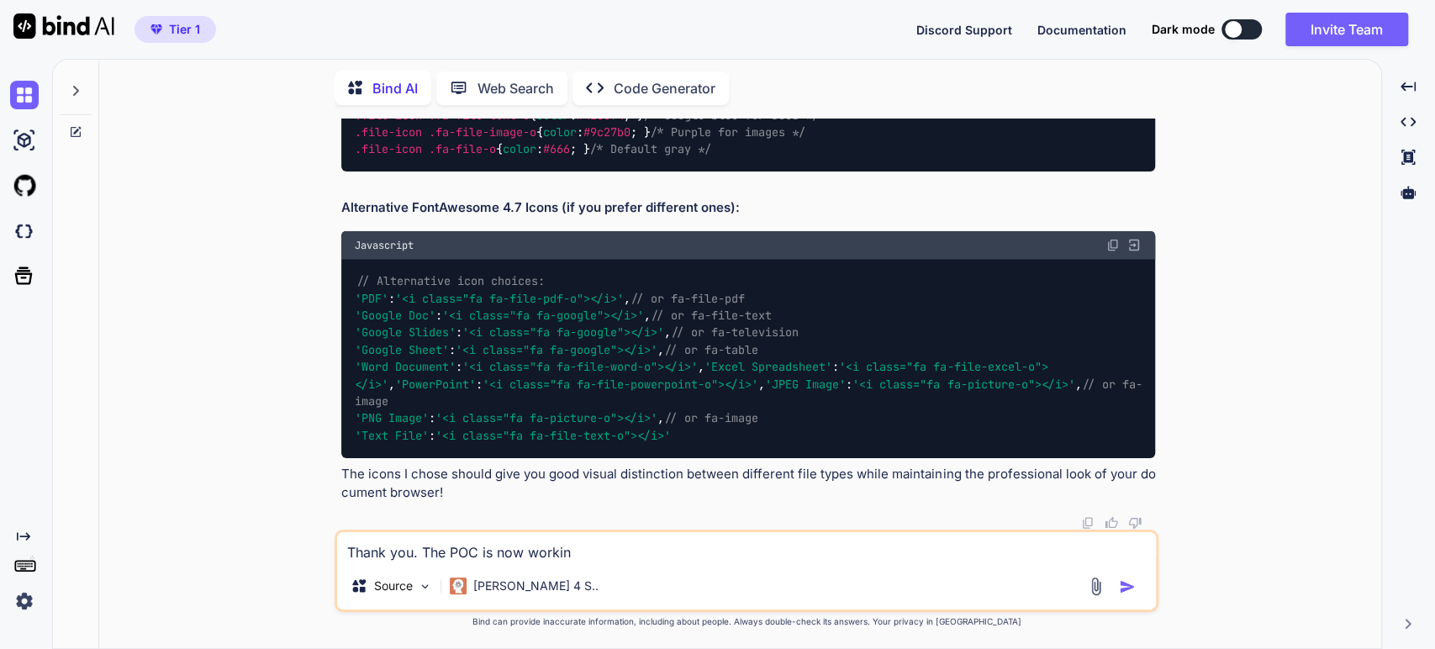
type textarea "x"
type textarea "Thank you. The POC is now working"
type textarea "x"
type textarea "Thank you. The POC is now working"
type textarea "x"
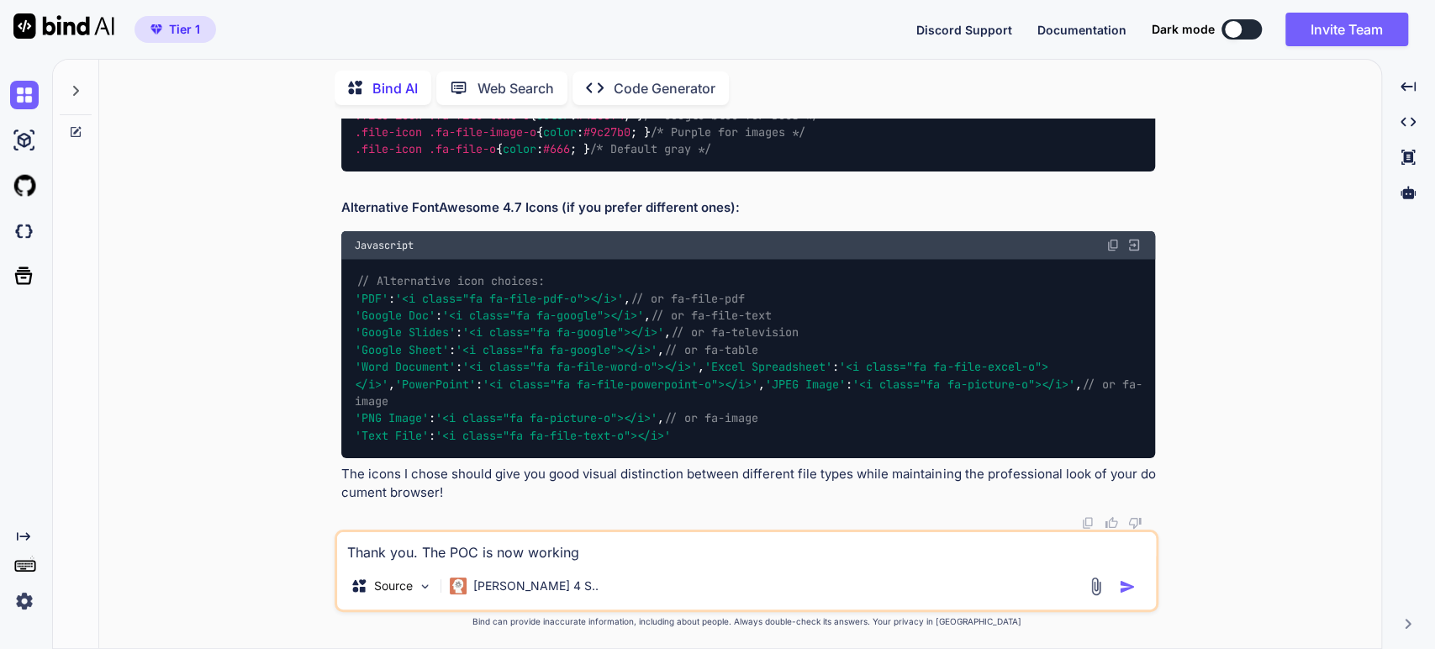
type textarea "Thank you. The POC is now working c"
type textarea "x"
type textarea "Thank you. The POC is now working co"
type textarea "x"
type textarea "Thank you. The POC is now working cor"
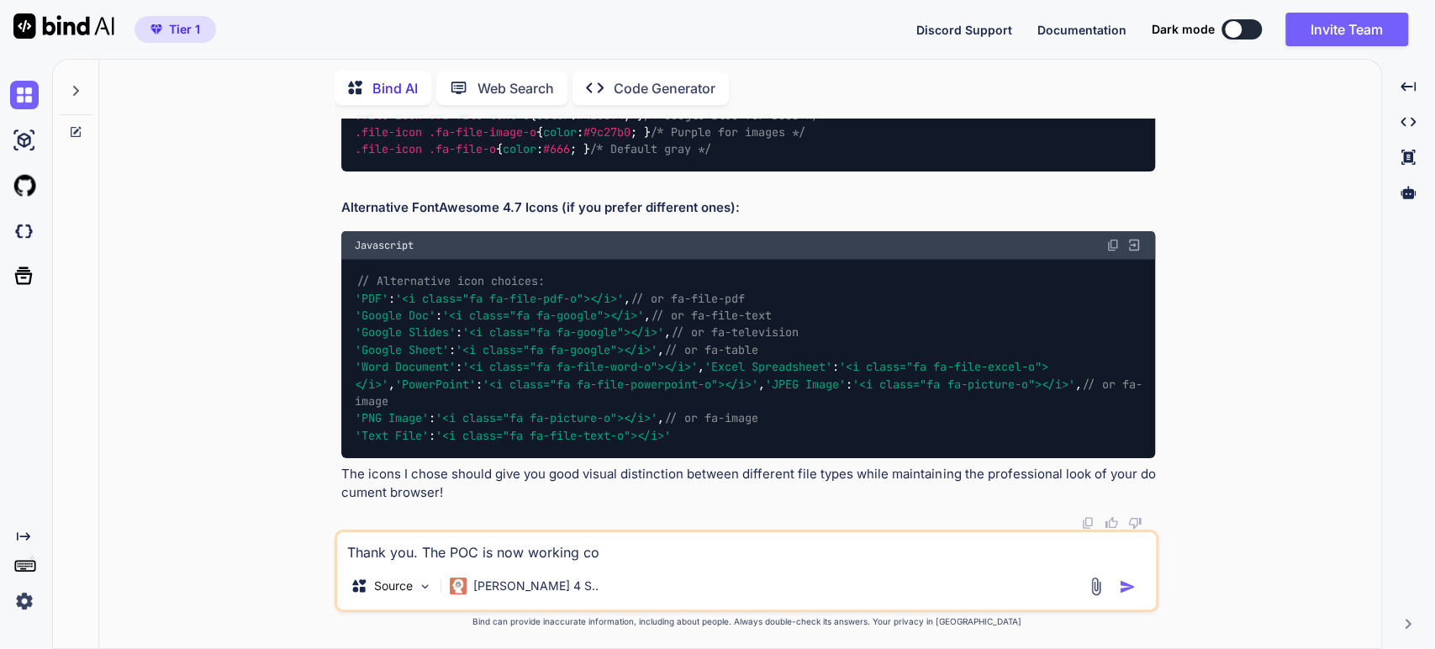
type textarea "x"
type textarea "Thank you. The POC is now working corr"
type textarea "x"
type textarea "Thank you. The POC is now working corre"
type textarea "x"
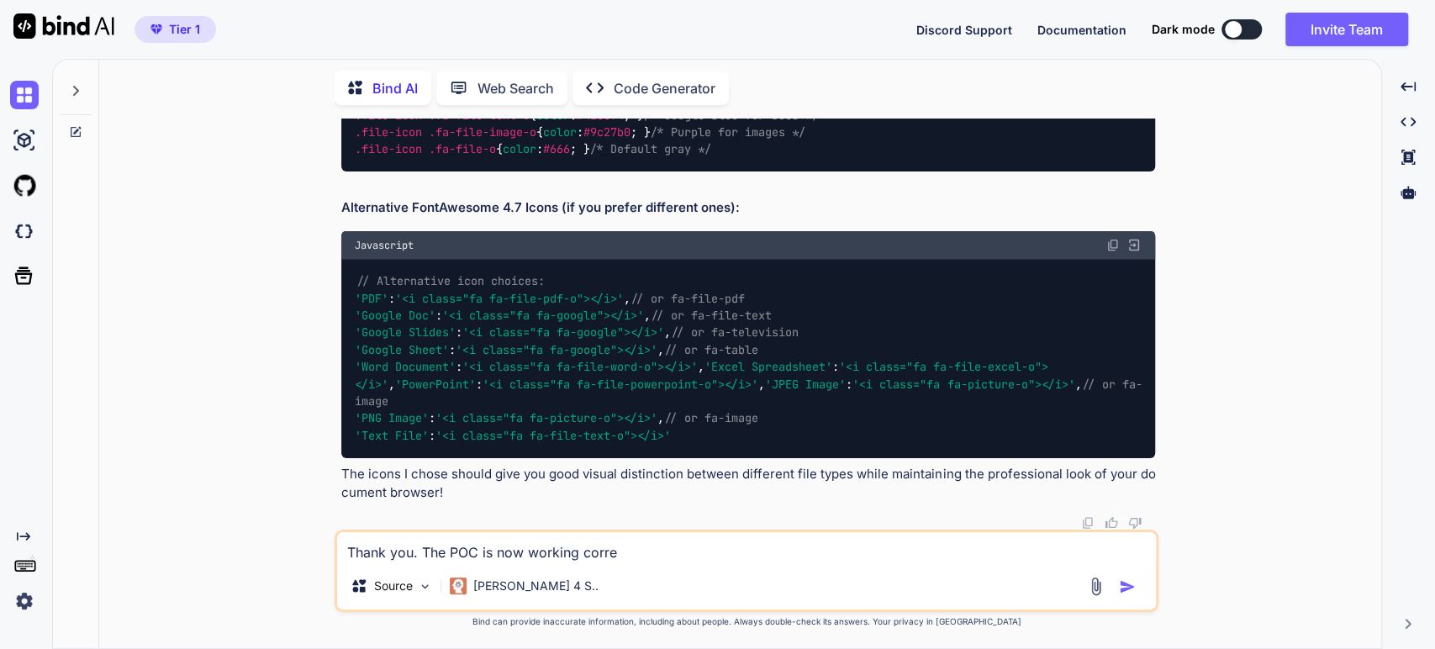
type textarea "Thank you. The POC is now working correc"
type textarea "x"
type textarea "Thank you. The POC is now working correct"
type textarea "x"
type textarea "Thank you. The POC is now working correctl"
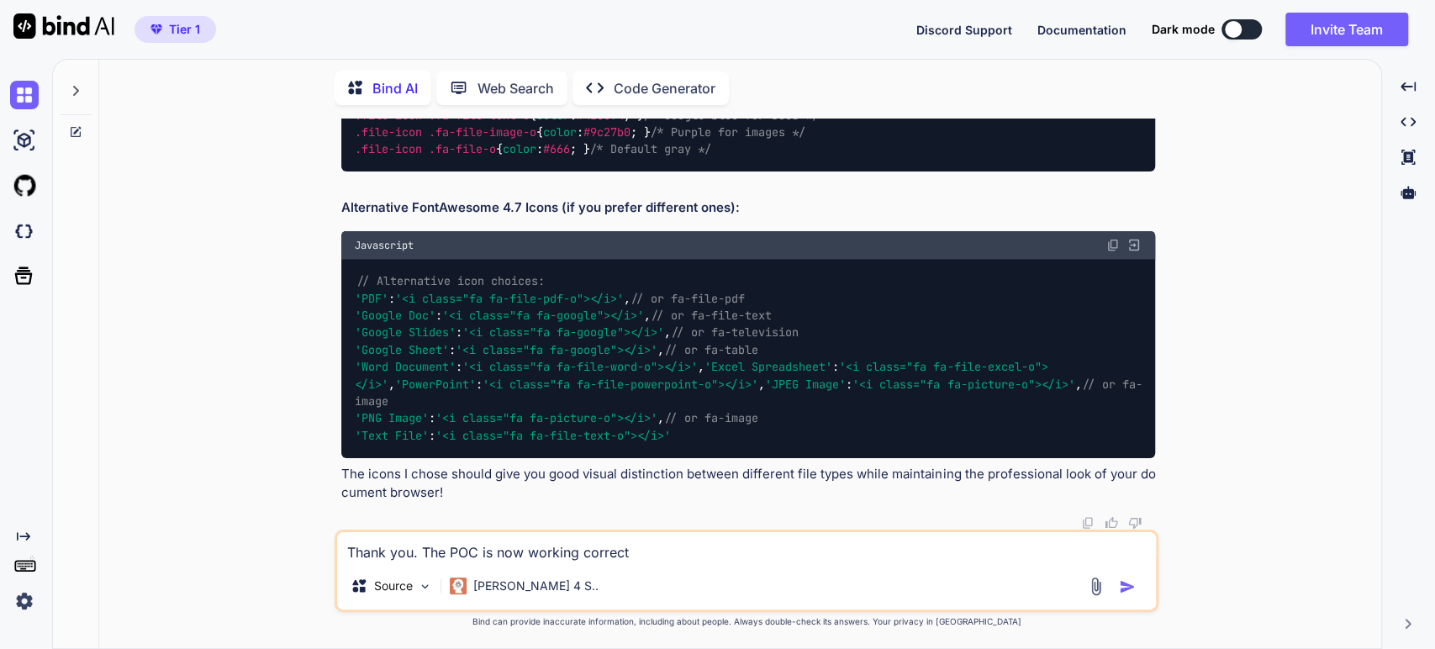
type textarea "x"
type textarea "Thank you. The POC is now working correctly"
type textarea "x"
type textarea "Thank you. The POC is now working correctly"
type textarea "x"
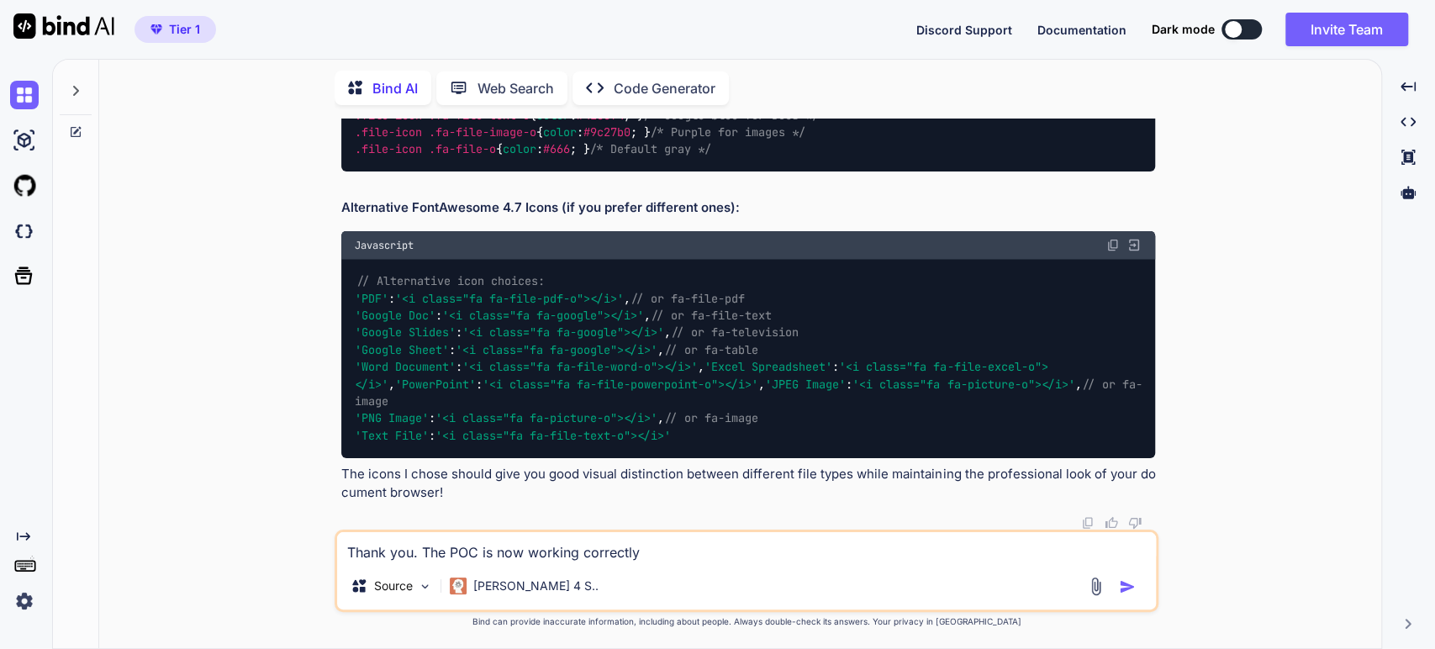
type textarea "Thank you. The POC is now working correctly w"
type textarea "x"
type textarea "Thank you. The POC is now working correctly wi"
type textarea "x"
type textarea "Thank you. The POC is now working correctly wit"
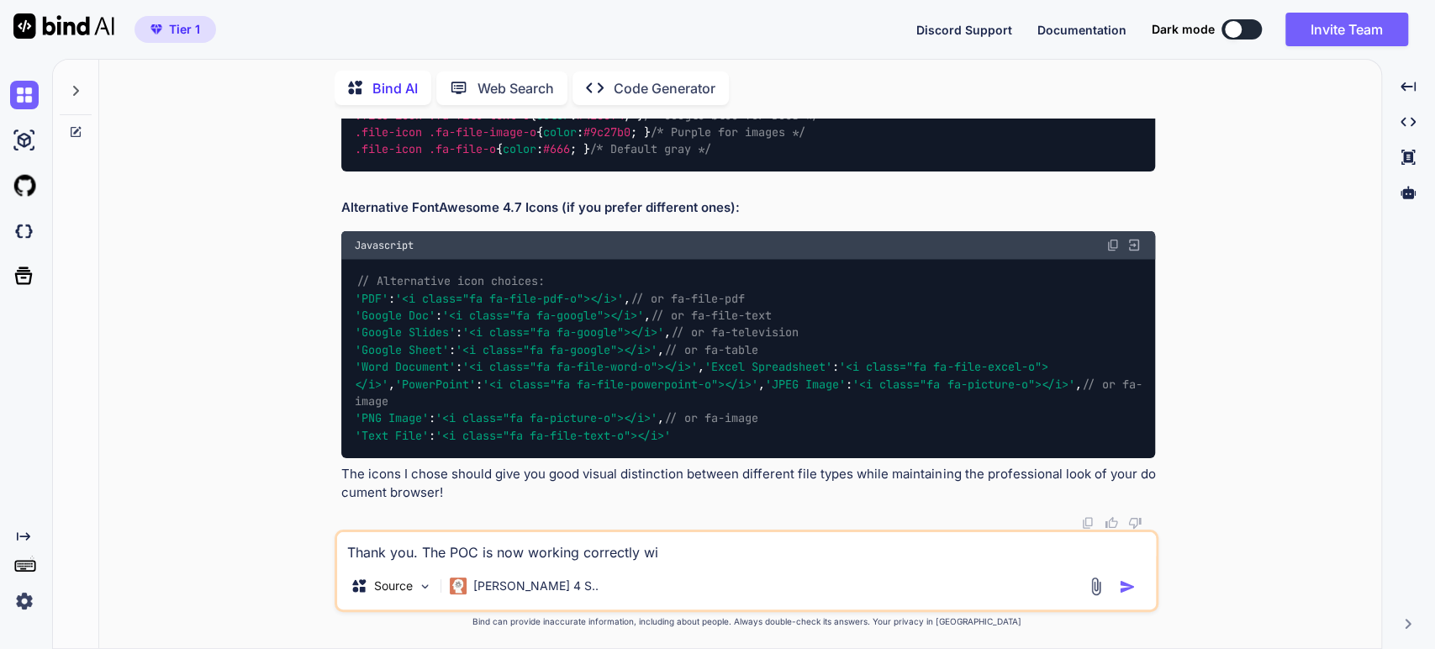
type textarea "x"
type textarea "Thank you. The POC is now working correctly with"
type textarea "x"
type textarea "Thank you. The POC is now working correctly with"
type textarea "x"
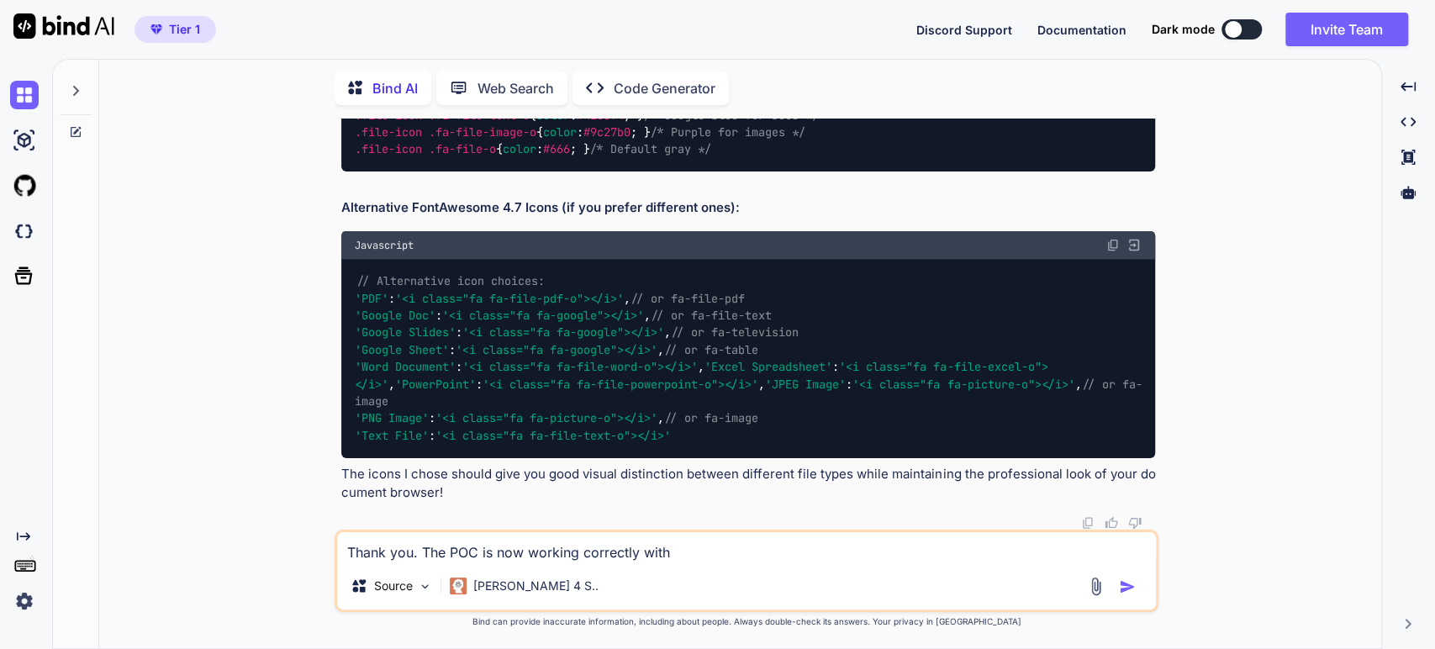
type textarea "Thank you. The POC is now working correctly with o"
type textarea "x"
type textarea "Thank you. The POC is now working correctly with on"
type textarea "x"
type textarea "Thank you. The POC is now working correctly with one"
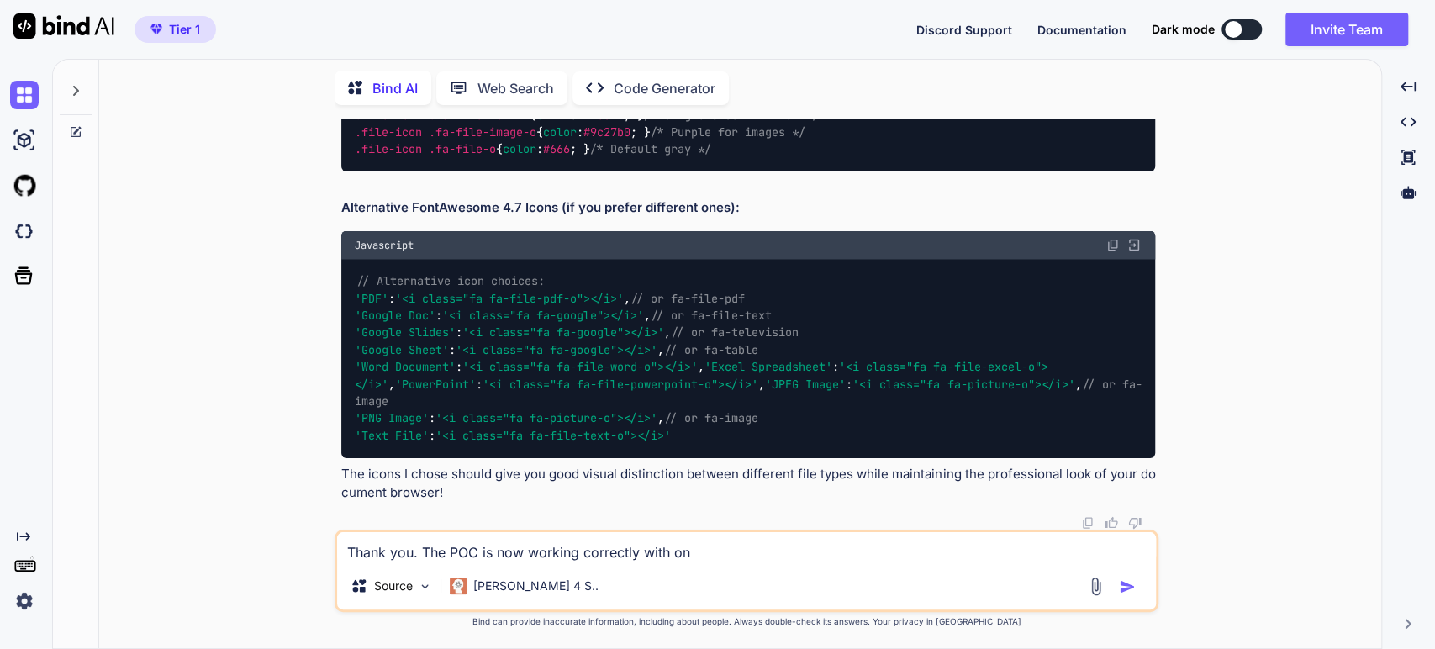
type textarea "x"
type textarea "Thank you. The POC is now working correctly with one"
type textarea "x"
type textarea "Thank you. The POC is now working correctly with one e"
type textarea "x"
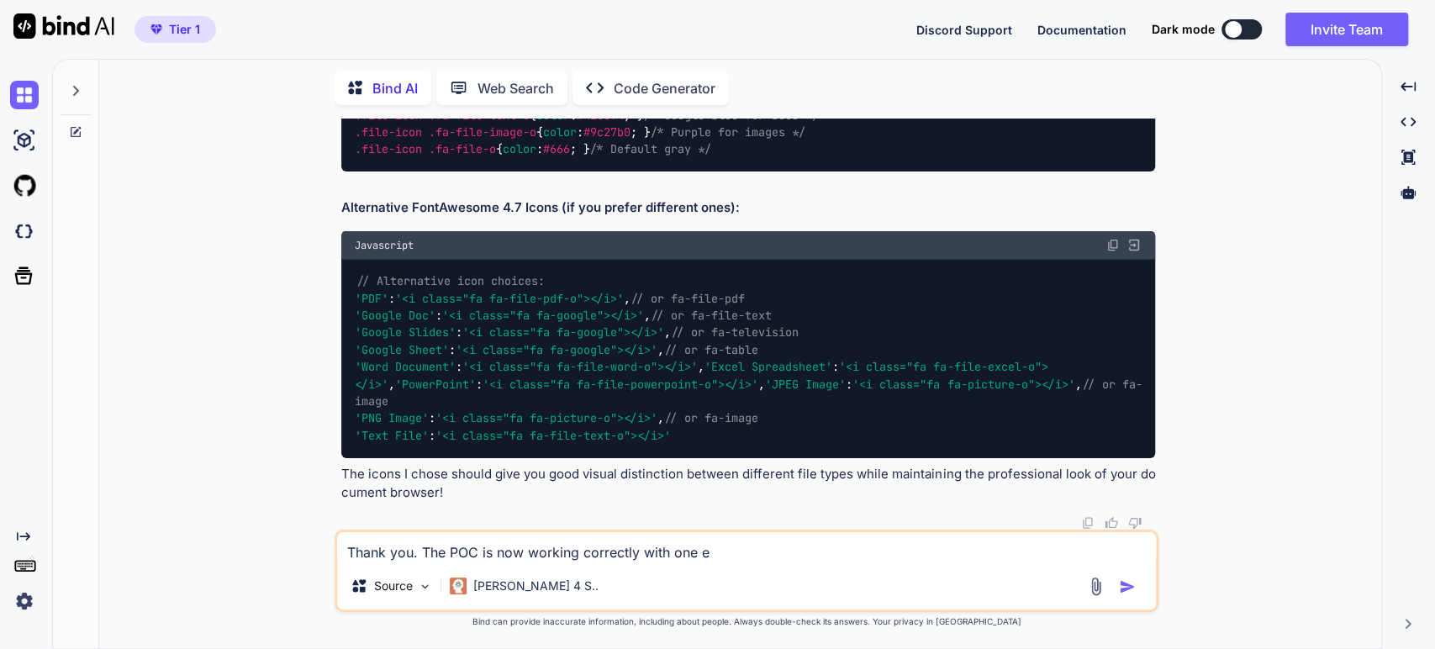
type textarea "Thank you. The POC is now working correctly with one ex"
type textarea "x"
type textarea "Thank you. The POC is now working correctly with one exc"
type textarea "x"
type textarea "Thank you. The POC is now working correctly with one exce"
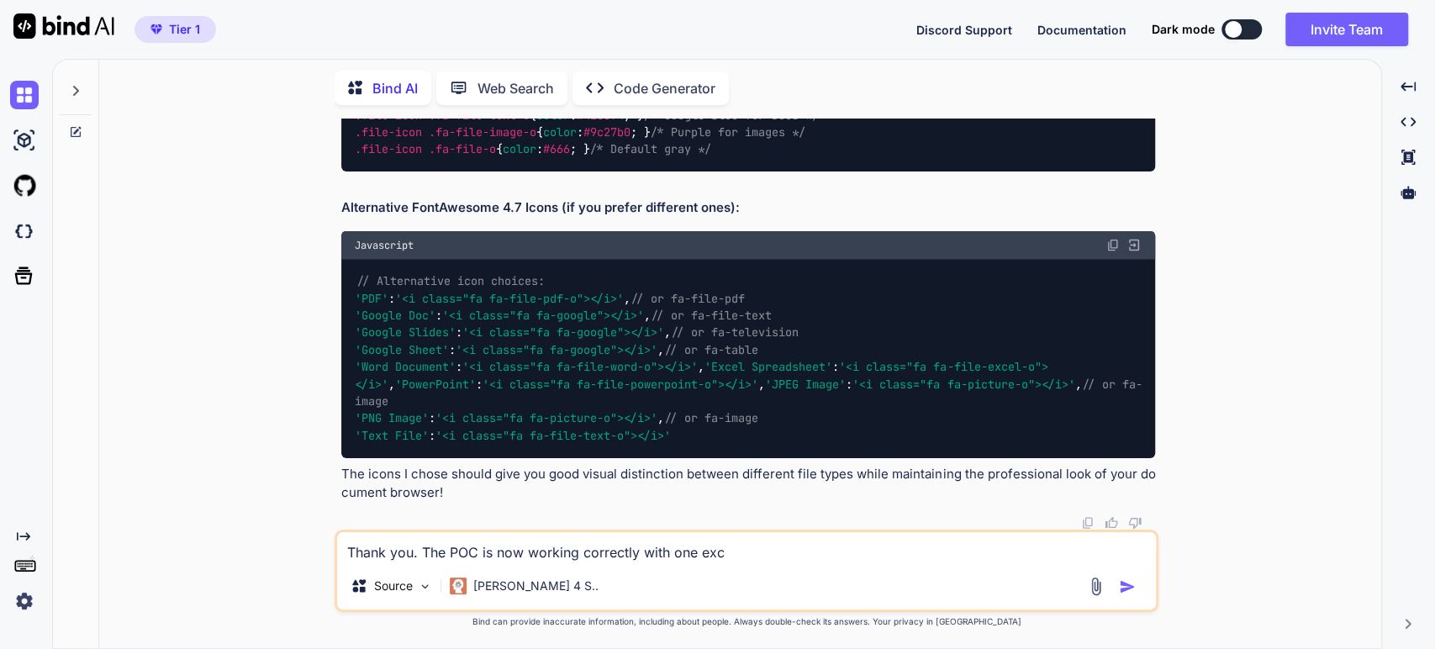
type textarea "x"
type textarea "Thank you. The POC is now working correctly with one excep"
type textarea "x"
type textarea "Thank you. The POC is now working correctly with one except"
type textarea "x"
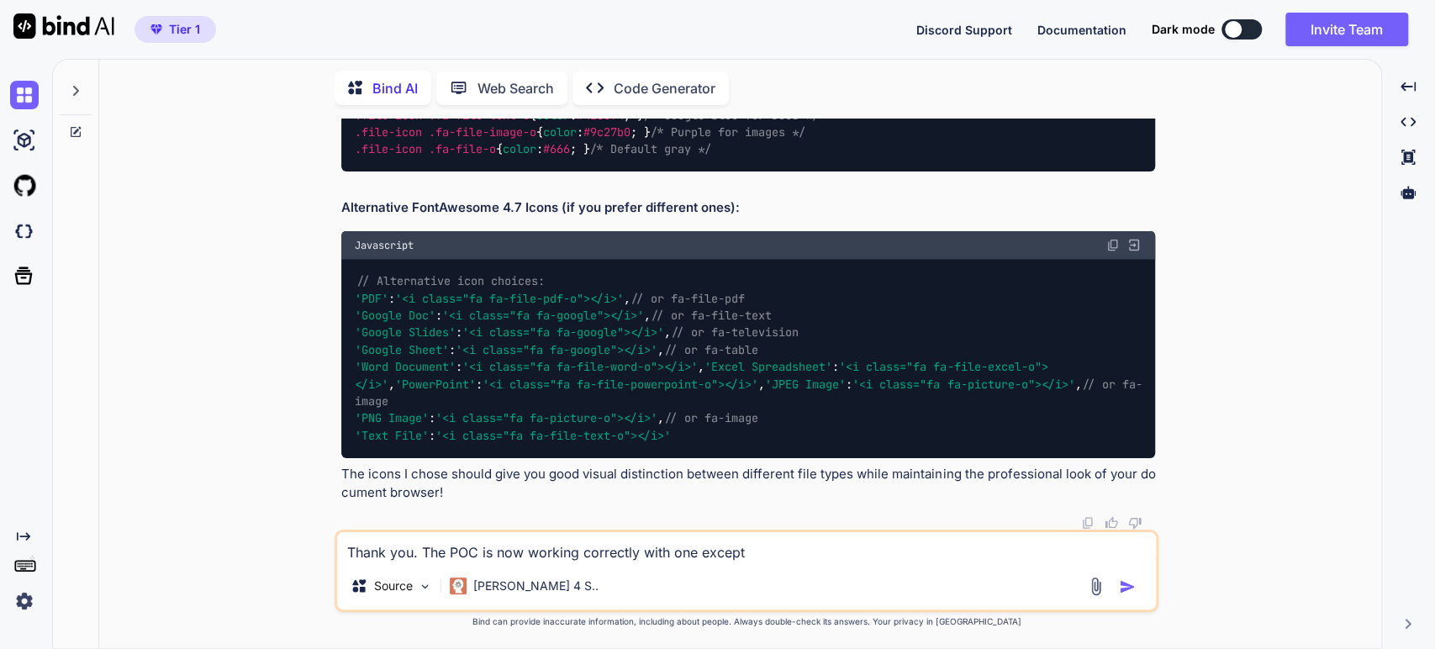
type textarea "Thank you. The POC is now working correctly with one excepti"
type textarea "x"
type textarea "Thank you. The POC is now working correctly with one exceptio"
type textarea "x"
type textarea "Thank you. The POC is now working correctly with one exception"
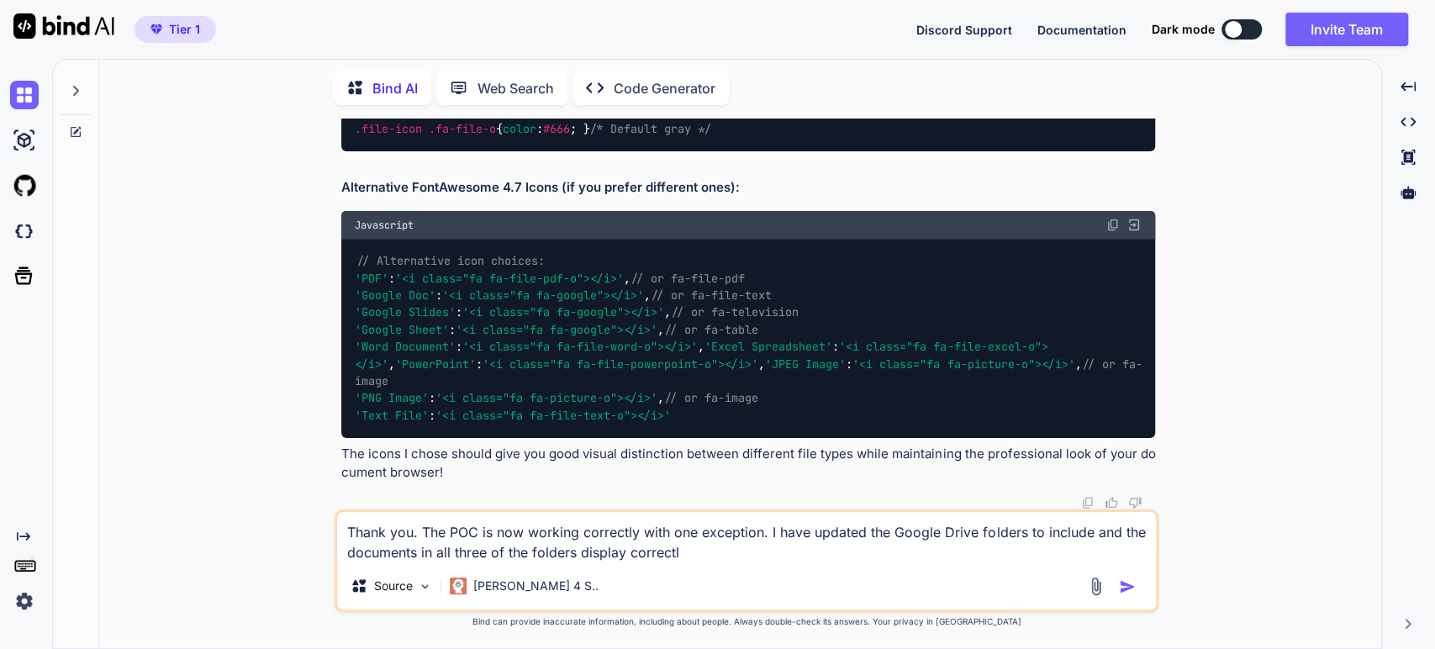
click at [328, 563] on div "You Bind AI Excellent! 🎉 The service account issue is resolved and we can see i…" at bounding box center [747, 384] width 1269 height 530
click at [330, 563] on div "You Bind AI Excellent! 🎉 The service account issue is resolved and we can see i…" at bounding box center [747, 384] width 1269 height 530
click at [693, 553] on textarea "Thank you. The POC is now working correctly with one exception. I have updated …" at bounding box center [746, 537] width 819 height 50
paste textarea "[URL][DOMAIN_NAME]"
click at [1123, 532] on textarea "Thank you. The POC is now working correctly with one exception. I have updated …" at bounding box center [746, 537] width 819 height 50
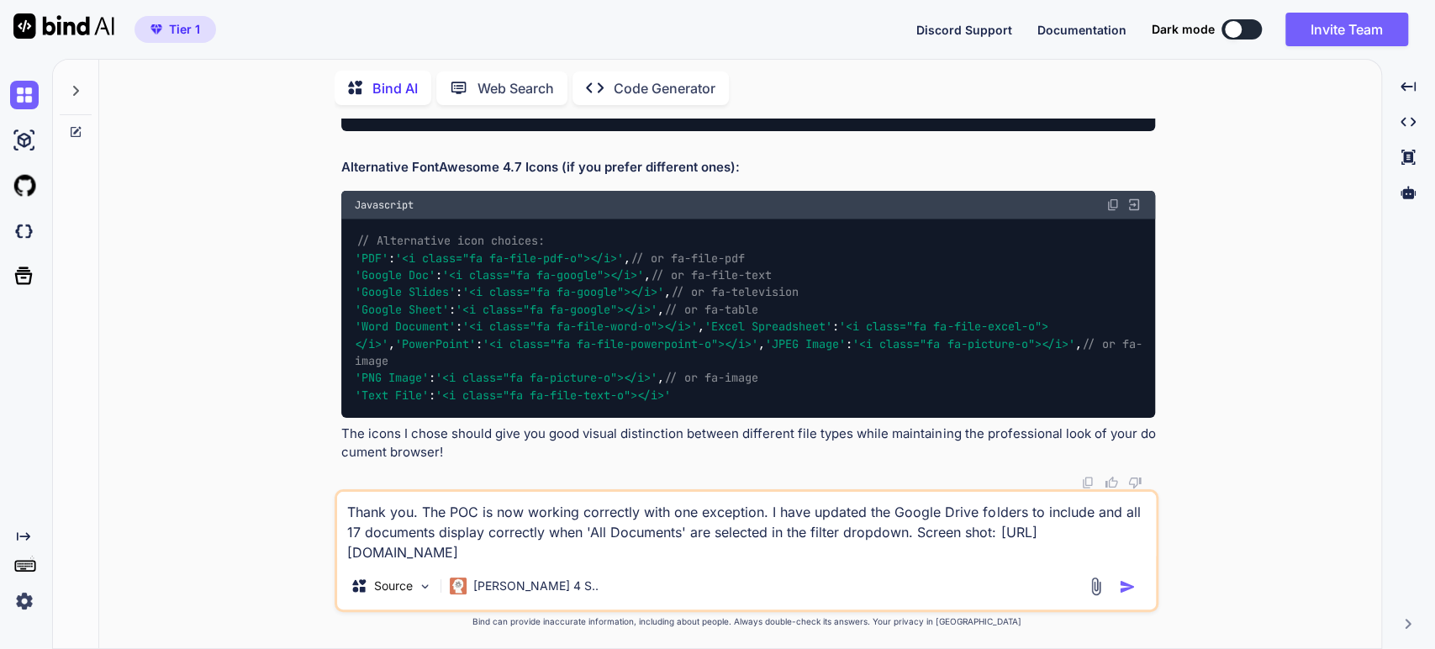
click at [558, 550] on textarea "Thank you. The POC is now working correctly with one exception. I have updated …" at bounding box center [746, 527] width 819 height 71
click at [558, 552] on textarea "Thank you. The POC is now working correctly with one exception. I have updated …" at bounding box center [746, 527] width 819 height 71
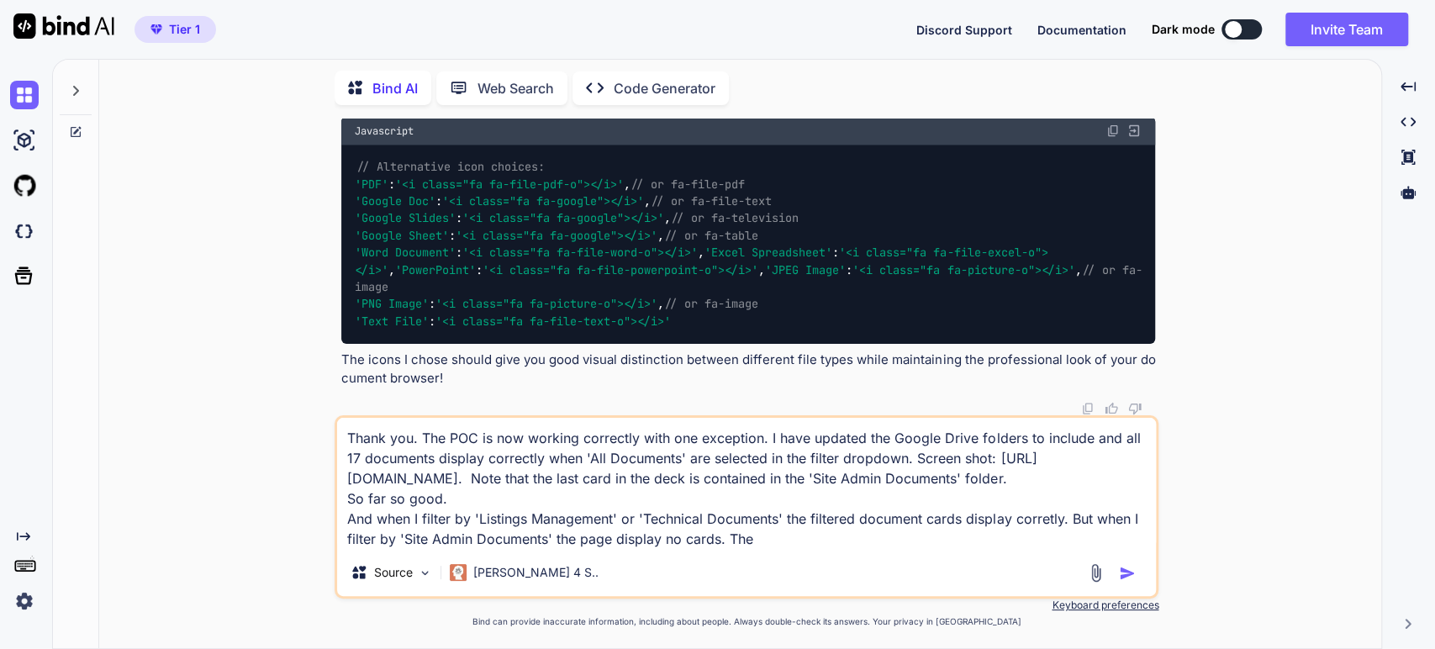
click at [757, 481] on textarea "Thank you. The POC is now working correctly with one exception. I have updated …" at bounding box center [746, 483] width 819 height 131
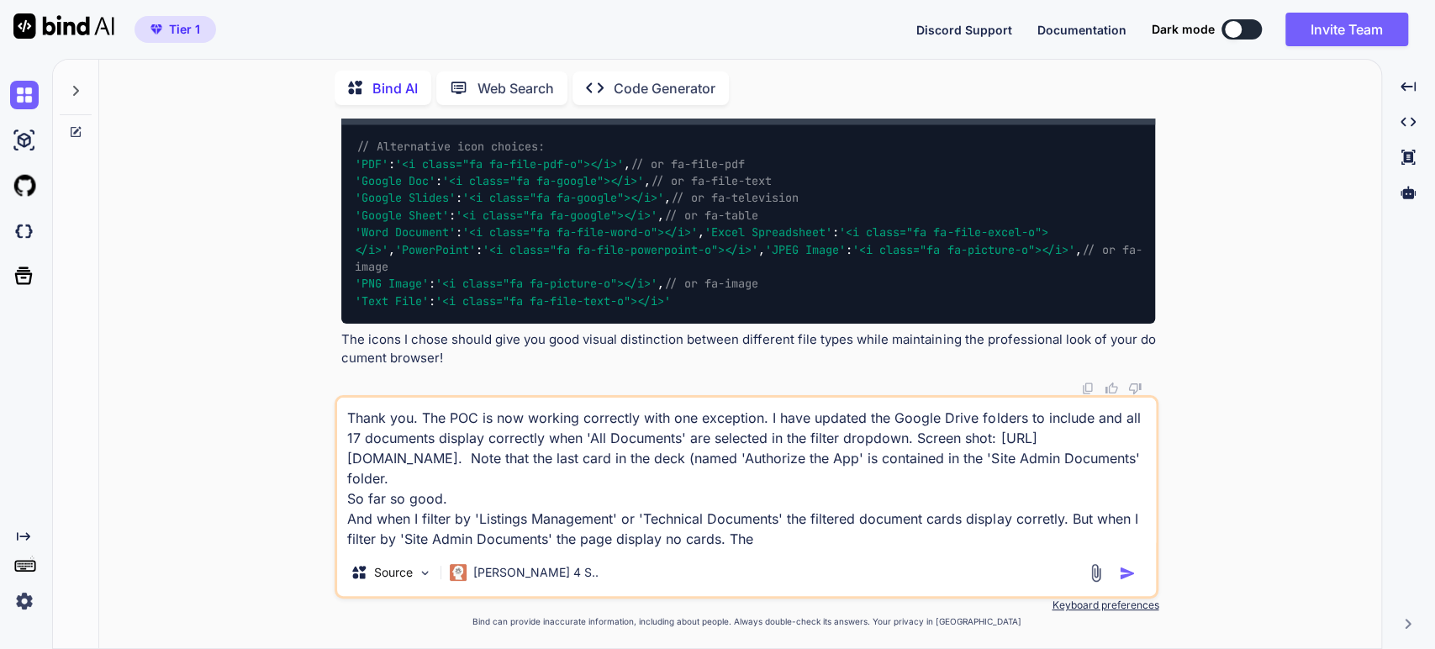
click at [777, 538] on textarea "Thank you. The POC is now working correctly with one exception. I have updated …" at bounding box center [746, 473] width 819 height 151
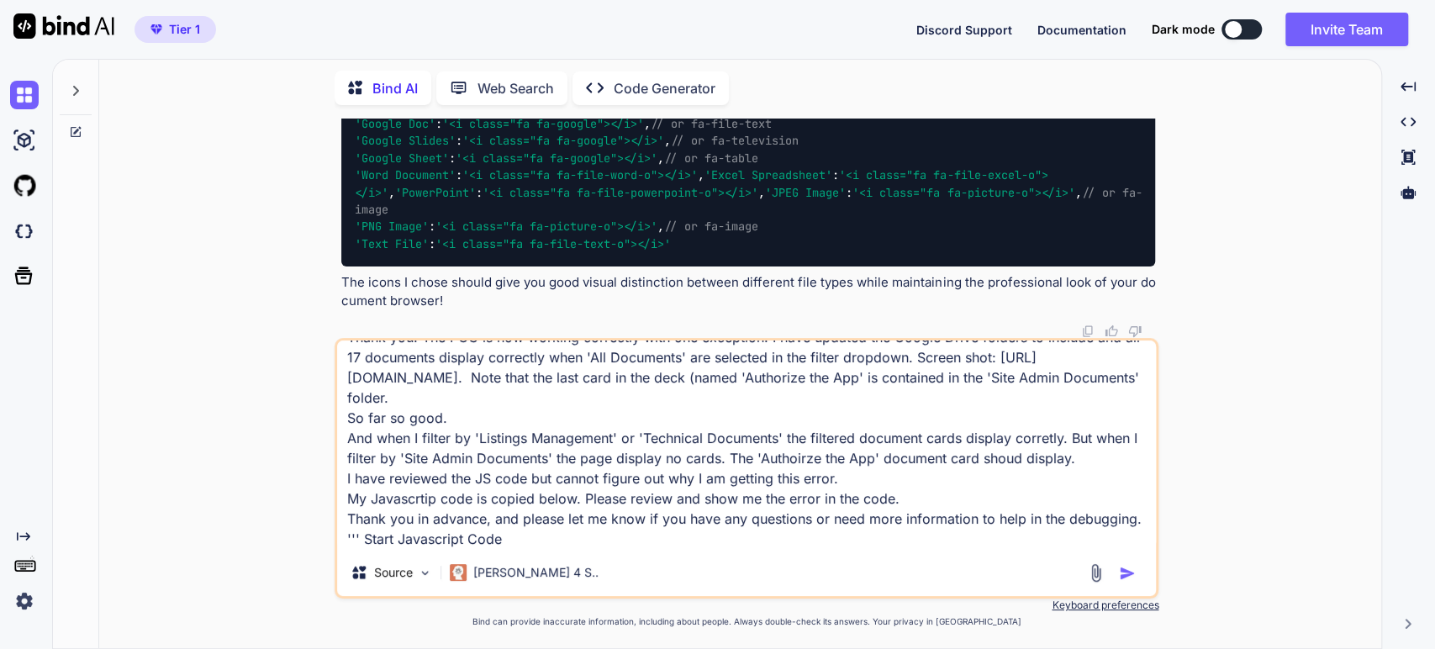
scroll to position [63, 0]
paste textarea "class DocumentBrowser { constructor(containerId, options = {}) { this.container…"
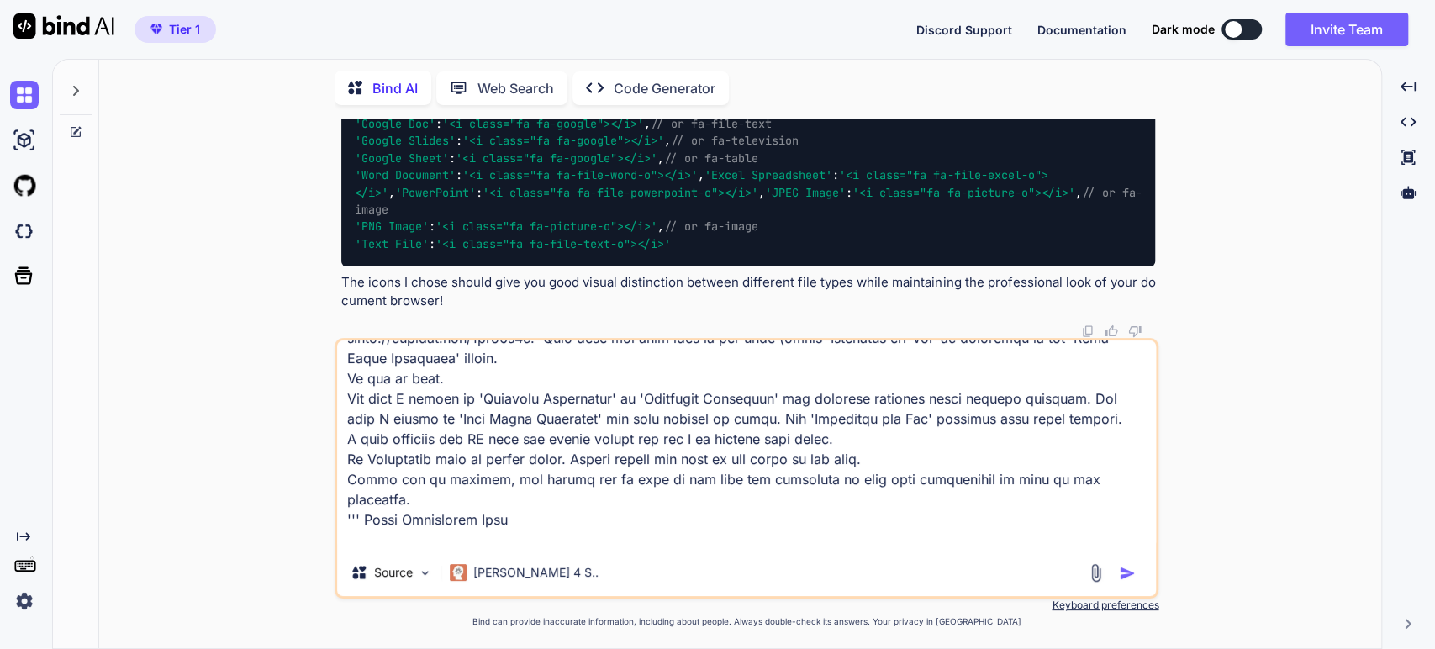
scroll to position [6458, 0]
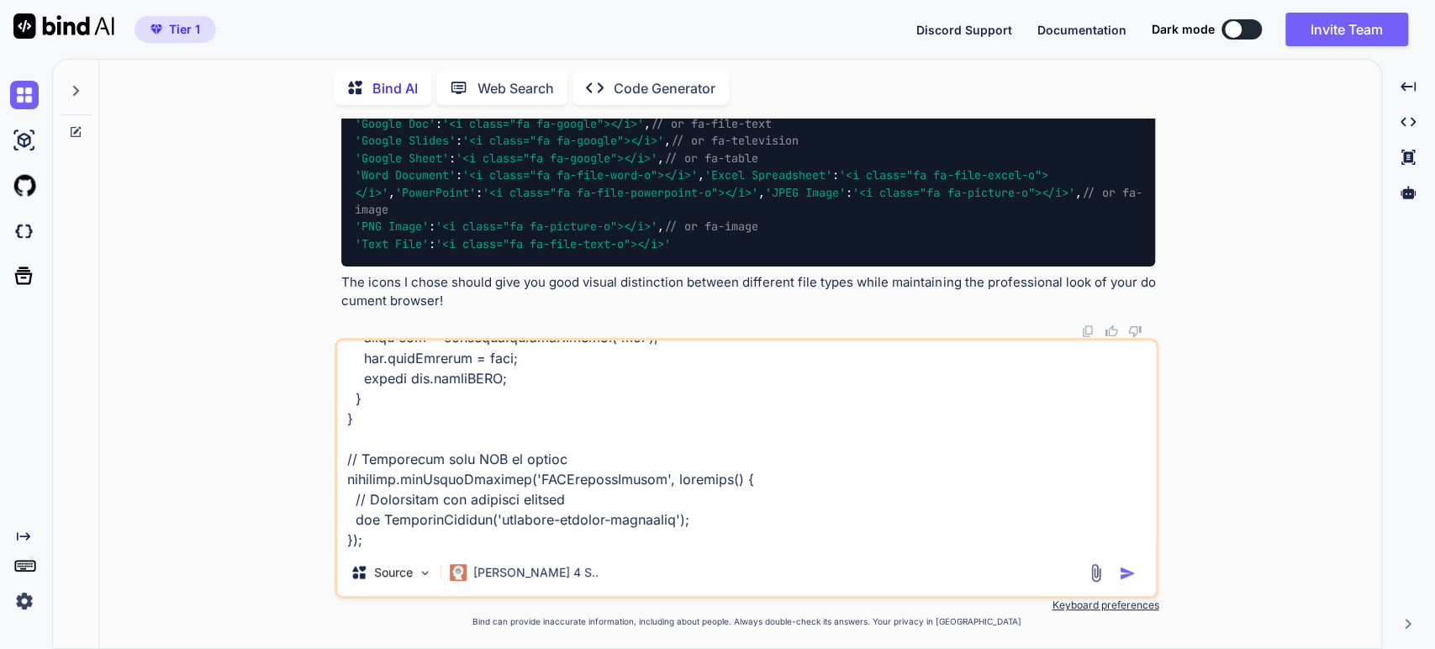
click at [397, 540] on textarea at bounding box center [746, 444] width 819 height 208
click at [391, 544] on textarea at bounding box center [746, 444] width 819 height 208
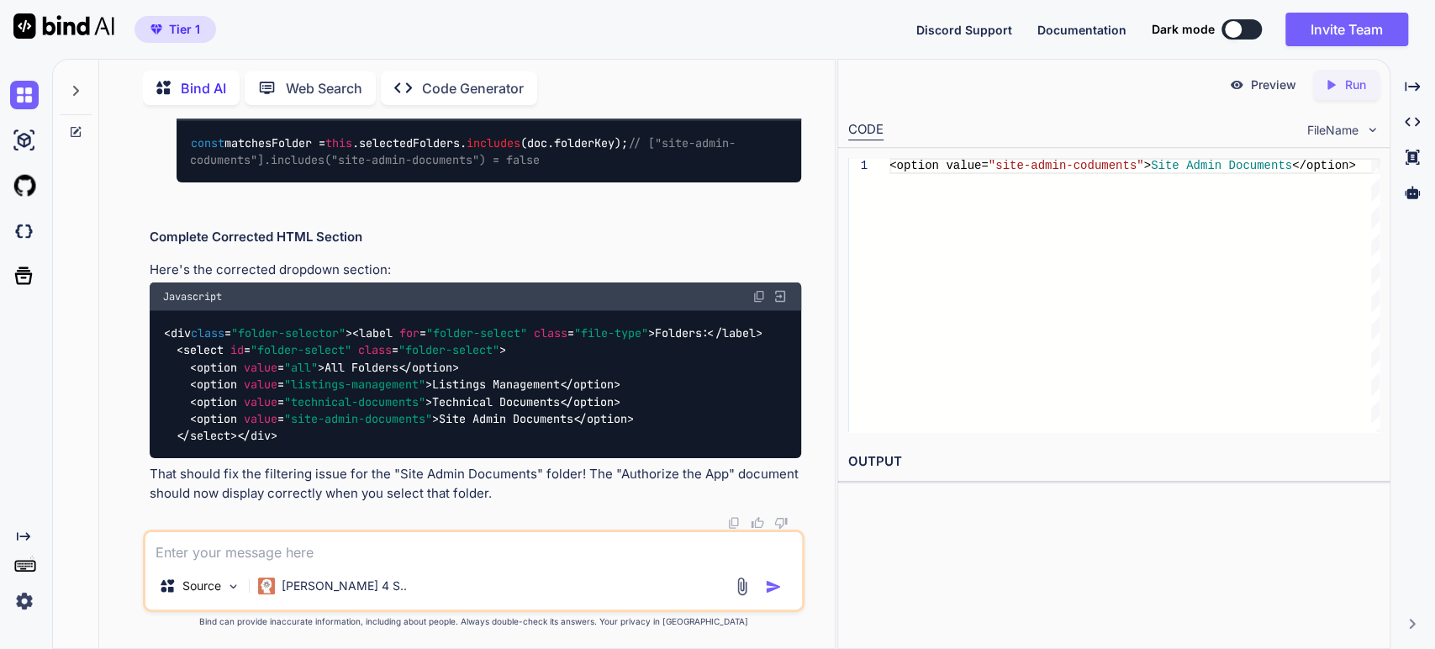
scroll to position [22807, 0]
click at [366, 74] on li "But in your documents, the actual folderKey is "site-admin-documents" (correct …" at bounding box center [482, 62] width 639 height 24
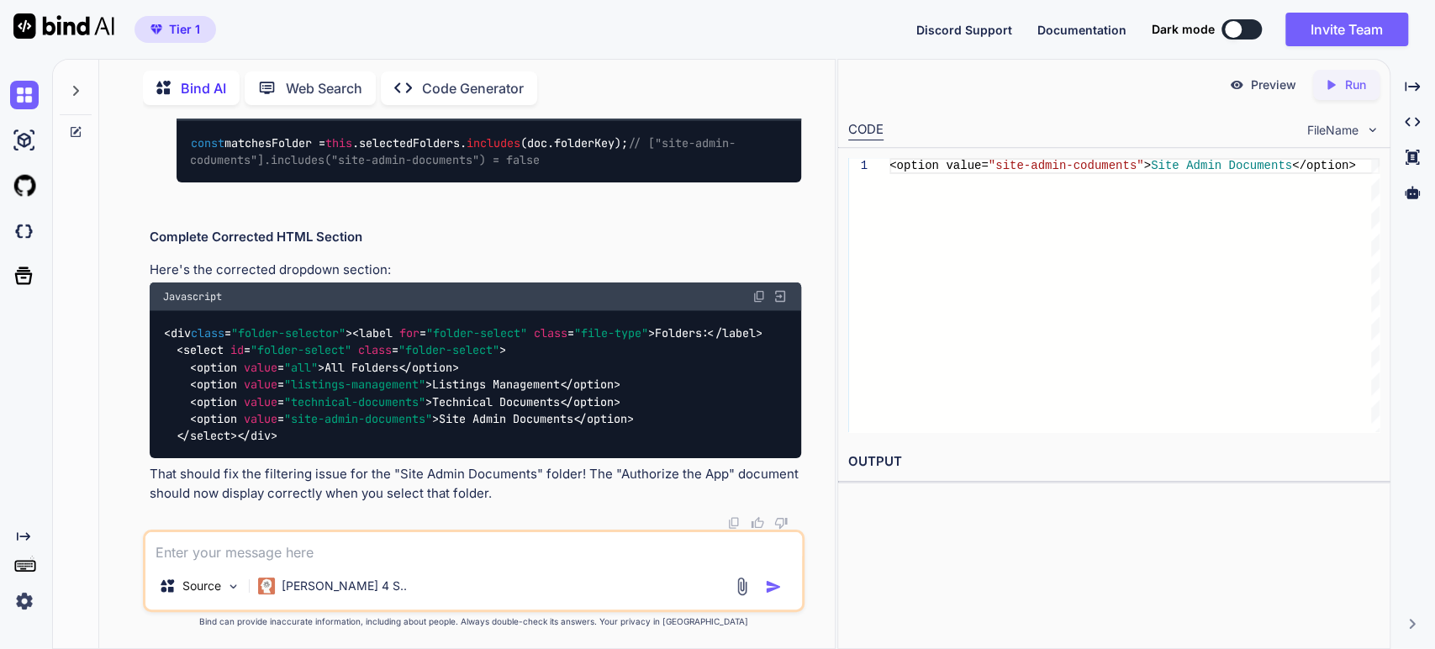
click at [309, 247] on h2 "Complete Corrected HTML Section" at bounding box center [476, 237] width 652 height 19
click at [269, 483] on p "That should fix the filtering issue for the "Site Admin Documents" folder! The …" at bounding box center [476, 484] width 652 height 38
click at [274, 554] on textarea at bounding box center [473, 547] width 657 height 30
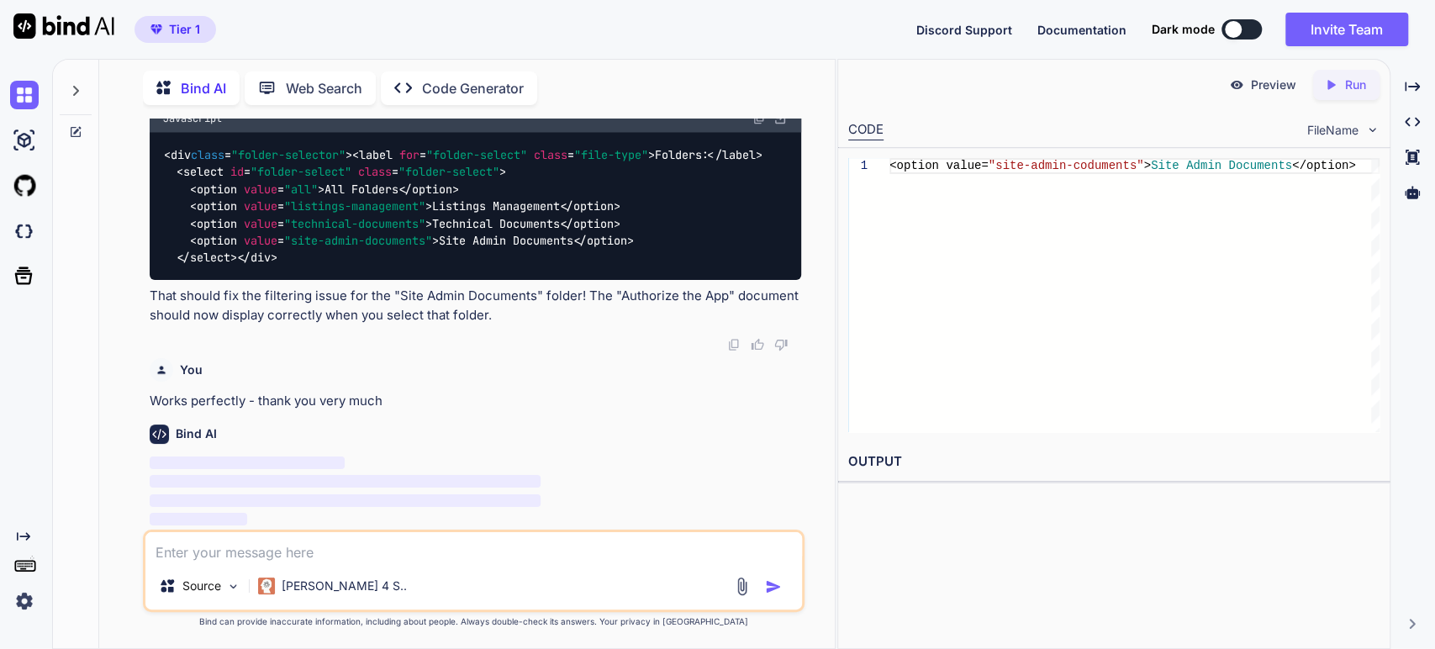
scroll to position [23776, 0]
